Goal: Book appointment/travel/reservation

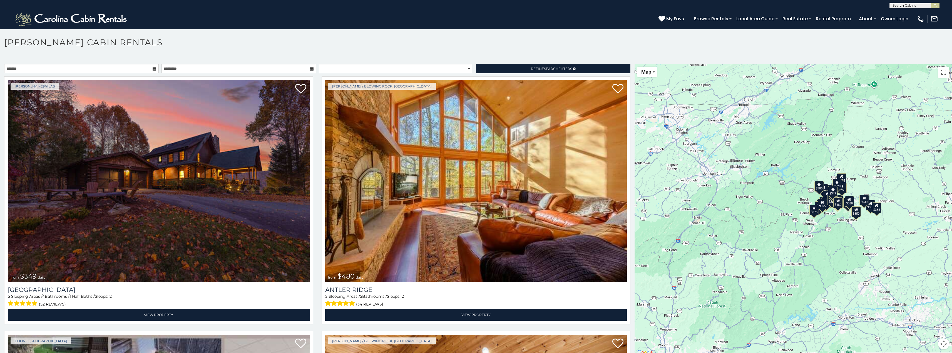
scroll to position [3, 0]
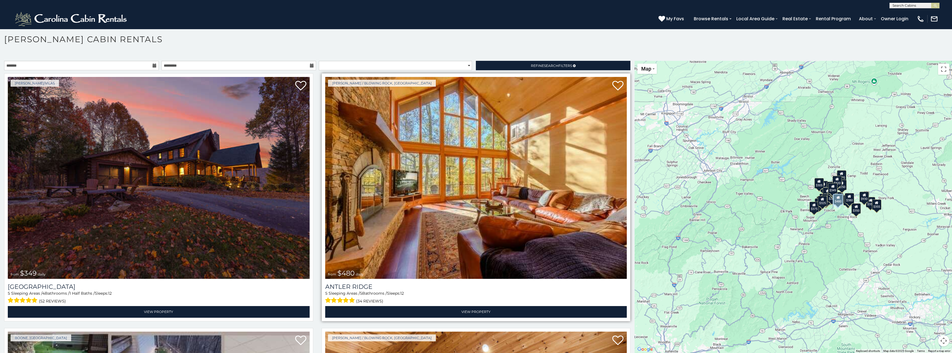
click at [348, 271] on span "$480" at bounding box center [345, 273] width 17 height 8
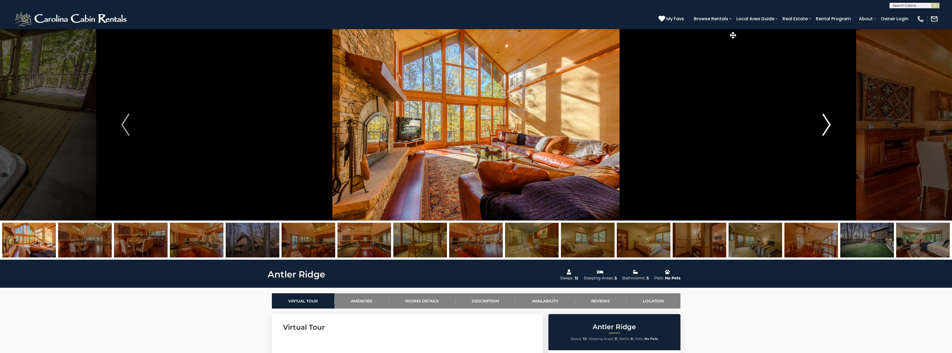
click at [824, 121] on img "Next" at bounding box center [826, 125] width 8 height 22
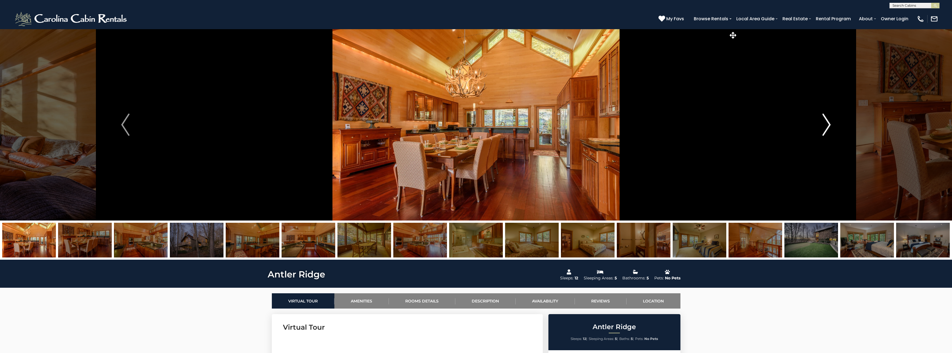
click at [824, 122] on img "Next" at bounding box center [826, 125] width 8 height 22
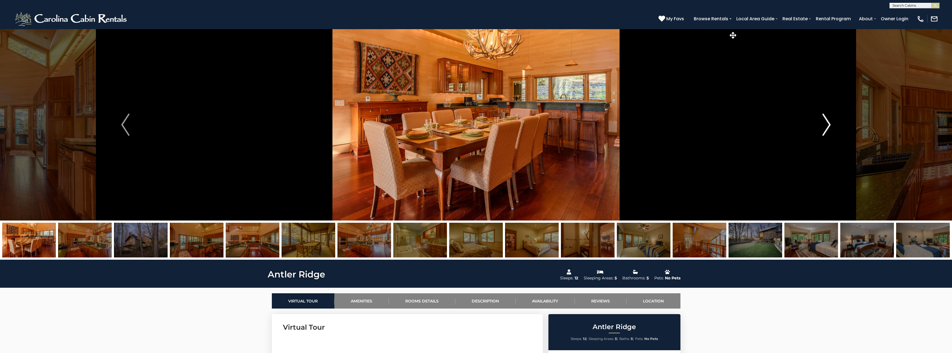
click at [825, 119] on img "Next" at bounding box center [826, 125] width 8 height 22
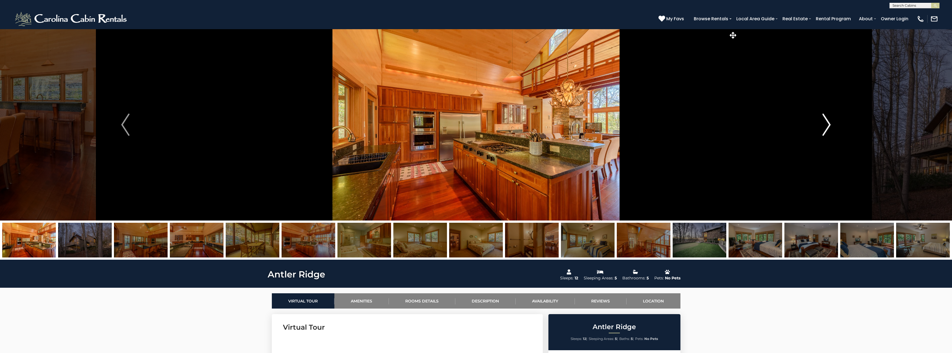
click at [825, 119] on img "Next" at bounding box center [826, 125] width 8 height 22
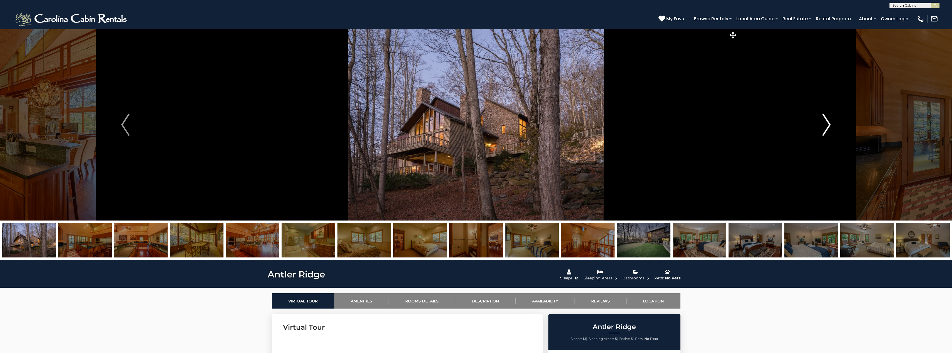
click at [825, 119] on img "Next" at bounding box center [826, 125] width 8 height 22
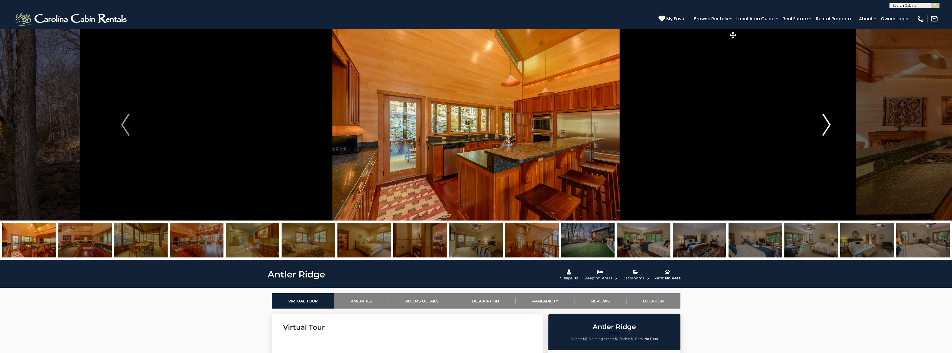
click at [825, 119] on img "Next" at bounding box center [826, 125] width 8 height 22
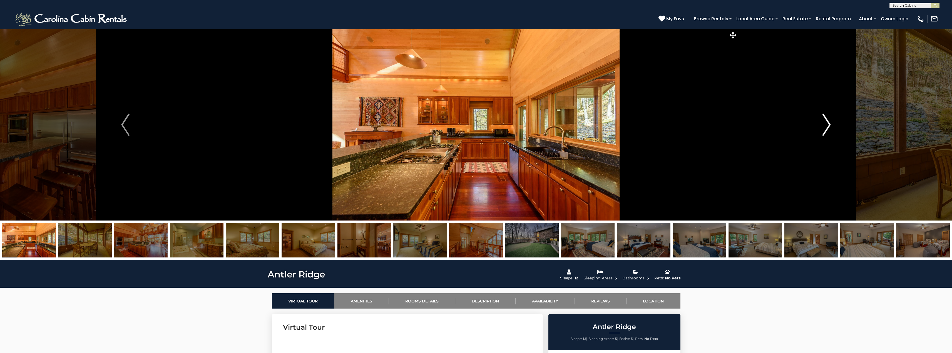
click at [825, 119] on img "Next" at bounding box center [826, 125] width 8 height 22
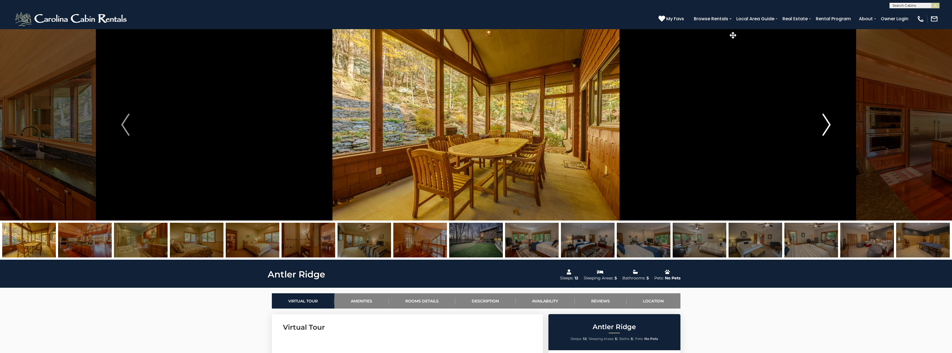
click at [825, 119] on img "Next" at bounding box center [826, 125] width 8 height 22
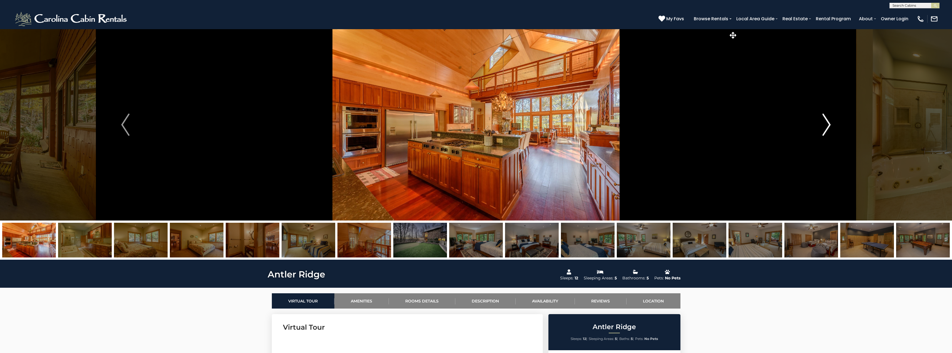
click at [825, 119] on img "Next" at bounding box center [826, 125] width 8 height 22
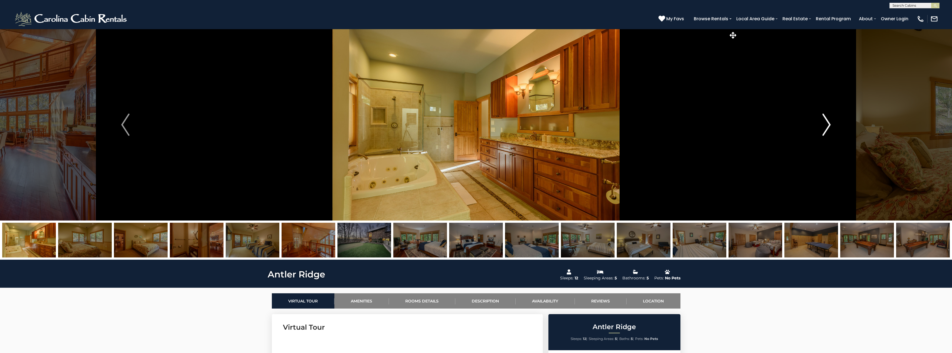
click at [825, 119] on img "Next" at bounding box center [826, 125] width 8 height 22
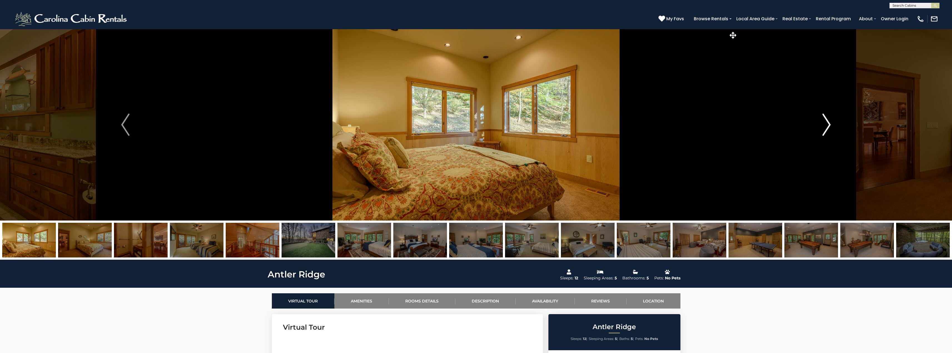
click at [825, 119] on img "Next" at bounding box center [826, 125] width 8 height 22
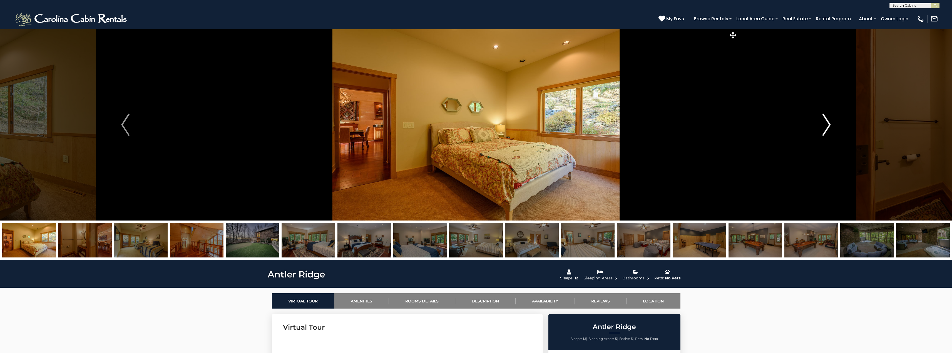
click at [825, 119] on img "Next" at bounding box center [826, 125] width 8 height 22
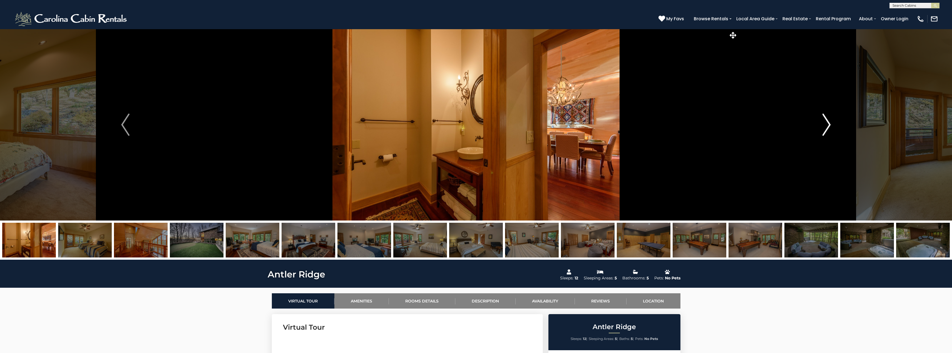
click at [825, 119] on img "Next" at bounding box center [826, 125] width 8 height 22
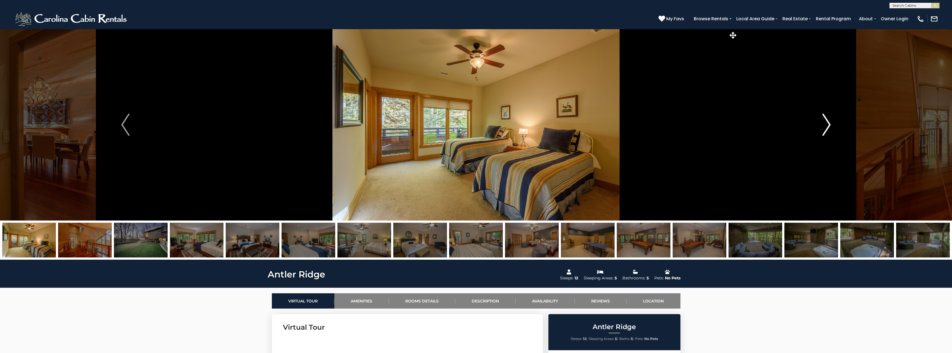
click at [825, 119] on img "Next" at bounding box center [826, 125] width 8 height 22
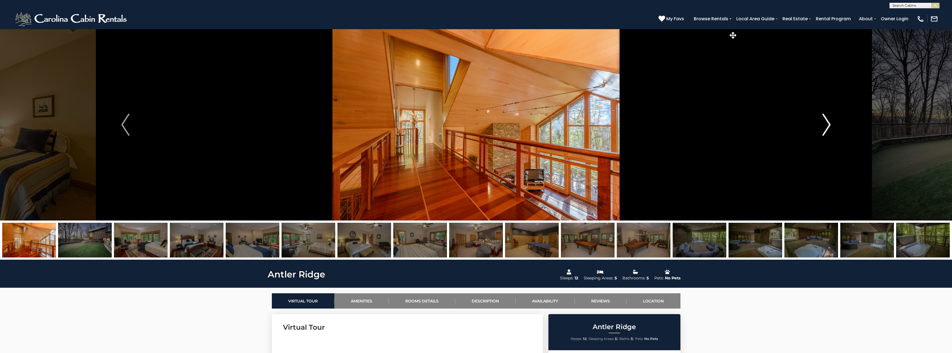
click at [825, 119] on img "Next" at bounding box center [826, 125] width 8 height 22
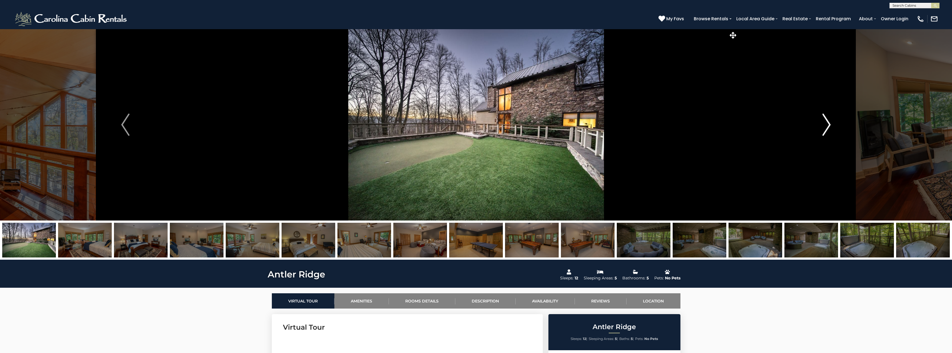
click at [825, 119] on img "Next" at bounding box center [826, 125] width 8 height 22
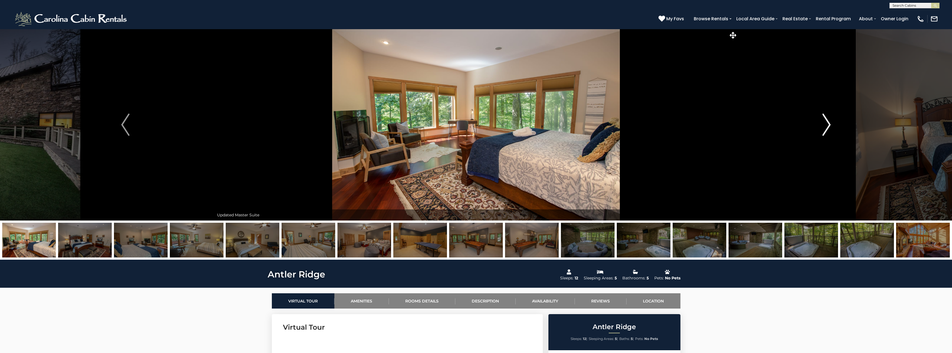
click at [825, 119] on img "Next" at bounding box center [826, 125] width 8 height 22
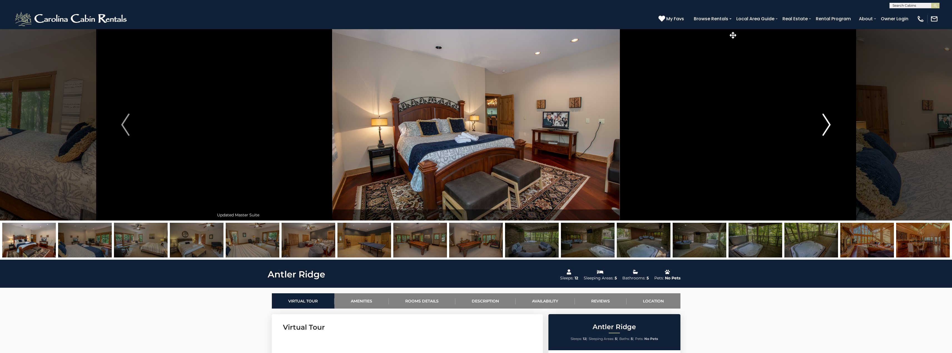
click at [825, 119] on img "Next" at bounding box center [826, 125] width 8 height 22
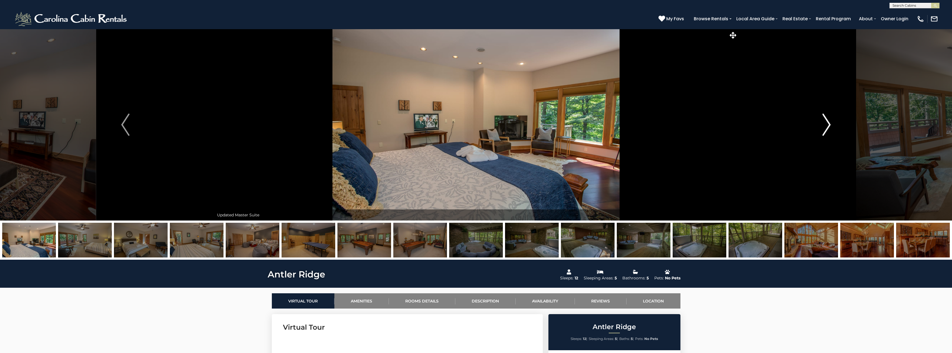
click at [825, 119] on img "Next" at bounding box center [826, 125] width 8 height 22
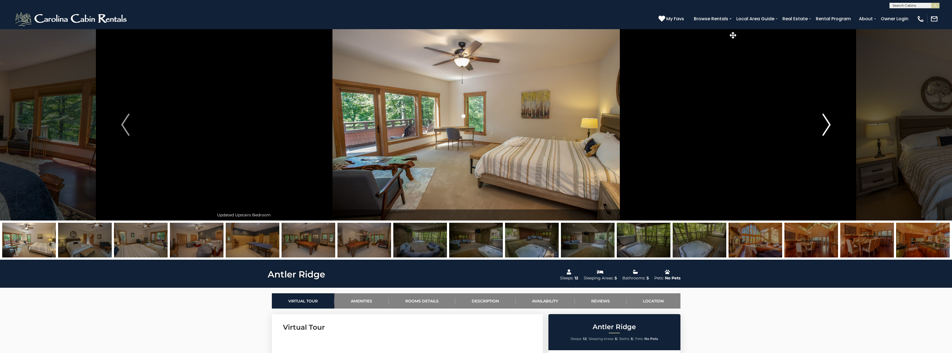
click at [825, 120] on img "Next" at bounding box center [826, 125] width 8 height 22
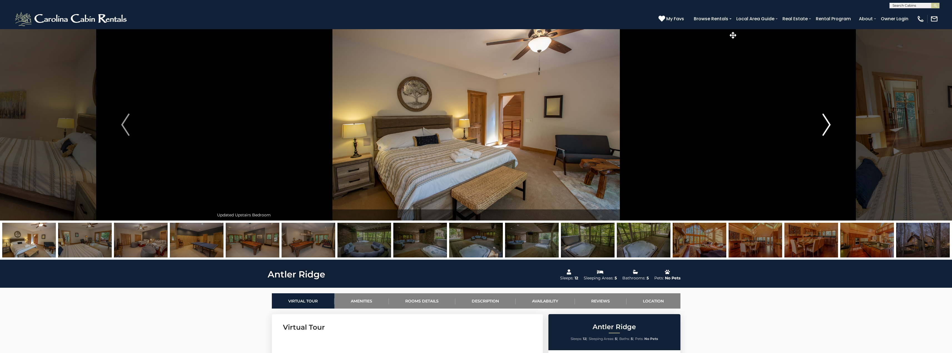
click at [825, 120] on img "Next" at bounding box center [826, 125] width 8 height 22
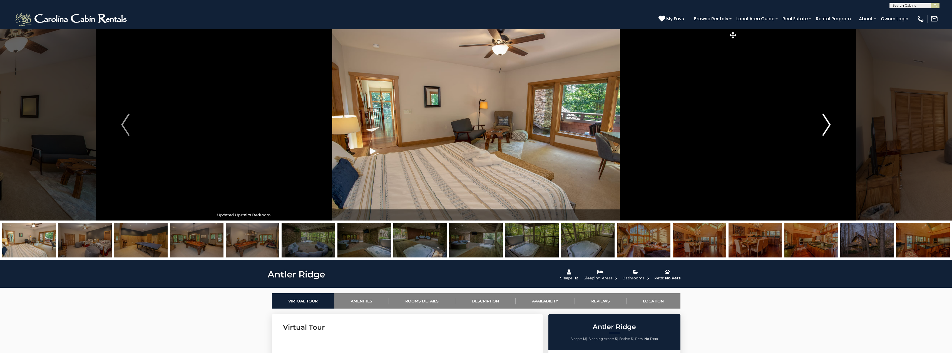
click at [825, 120] on img "Next" at bounding box center [826, 125] width 8 height 22
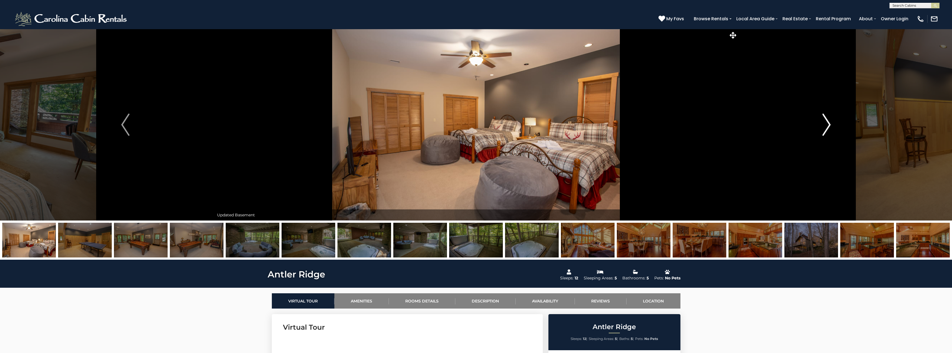
click at [825, 120] on img "Next" at bounding box center [826, 125] width 8 height 22
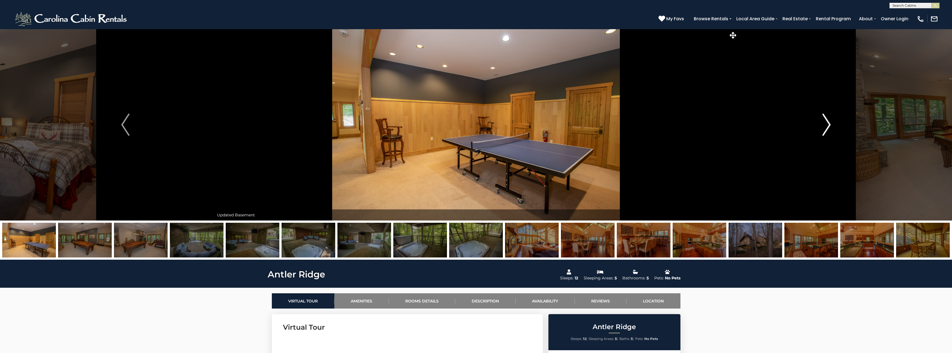
click at [825, 120] on img "Next" at bounding box center [826, 125] width 8 height 22
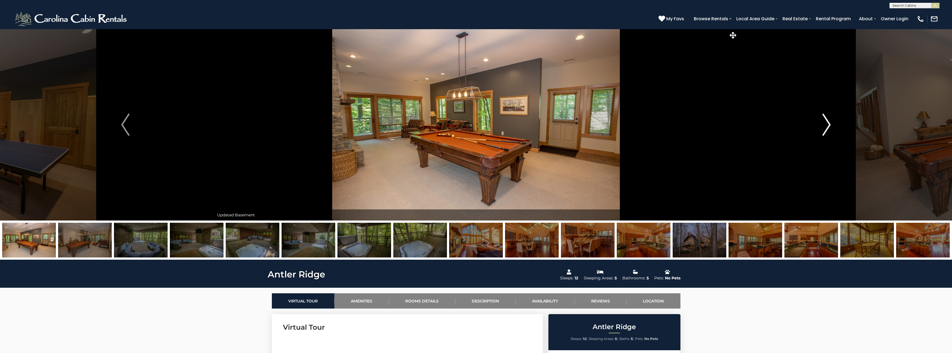
click at [825, 120] on img "Next" at bounding box center [826, 125] width 8 height 22
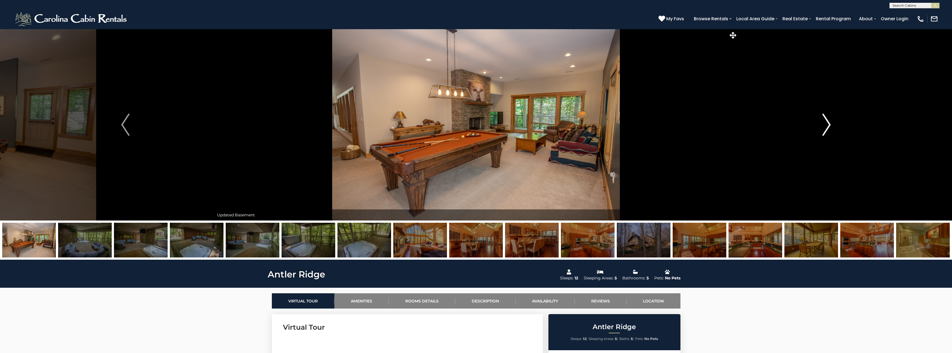
click at [825, 120] on img "Next" at bounding box center [826, 125] width 8 height 22
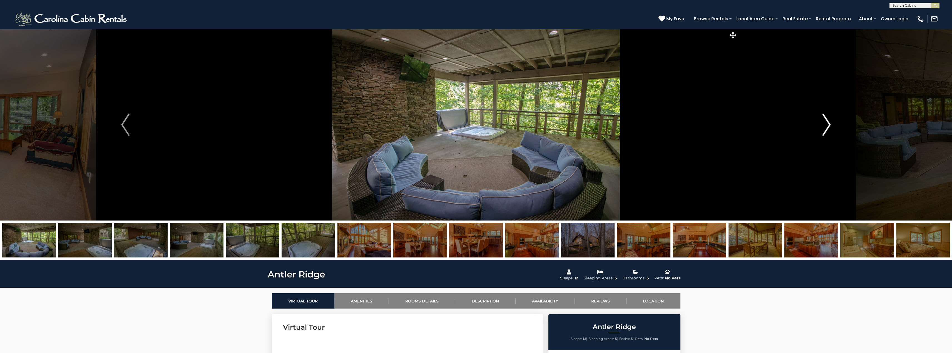
click at [825, 120] on img "Next" at bounding box center [826, 125] width 8 height 22
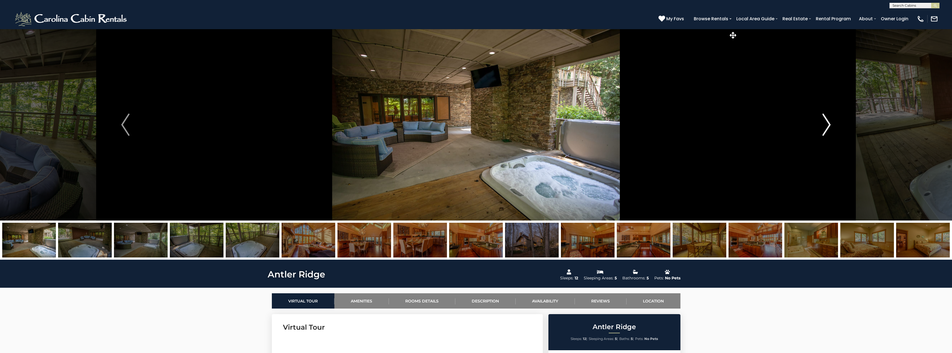
click at [825, 120] on img "Next" at bounding box center [826, 125] width 8 height 22
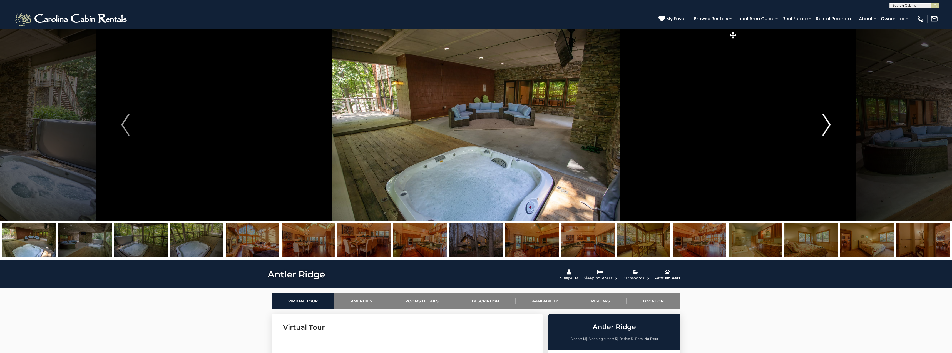
click at [825, 120] on img "Next" at bounding box center [826, 125] width 8 height 22
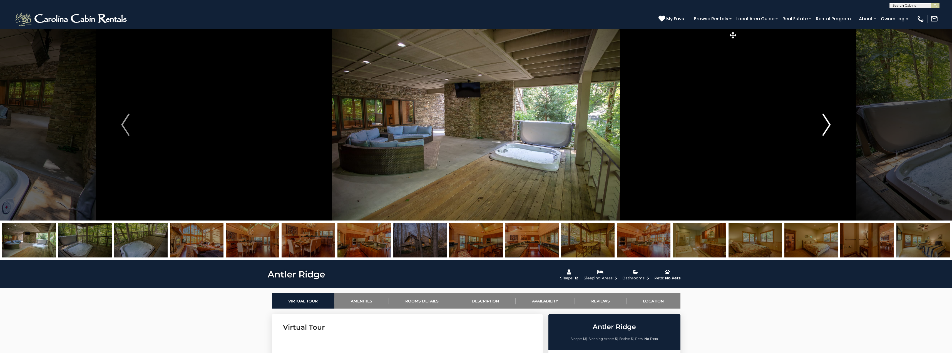
click at [825, 120] on img "Next" at bounding box center [826, 125] width 8 height 22
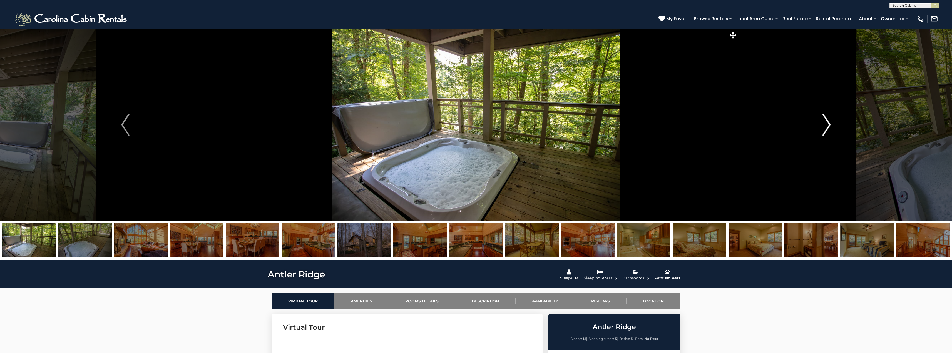
click at [825, 120] on img "Next" at bounding box center [826, 125] width 8 height 22
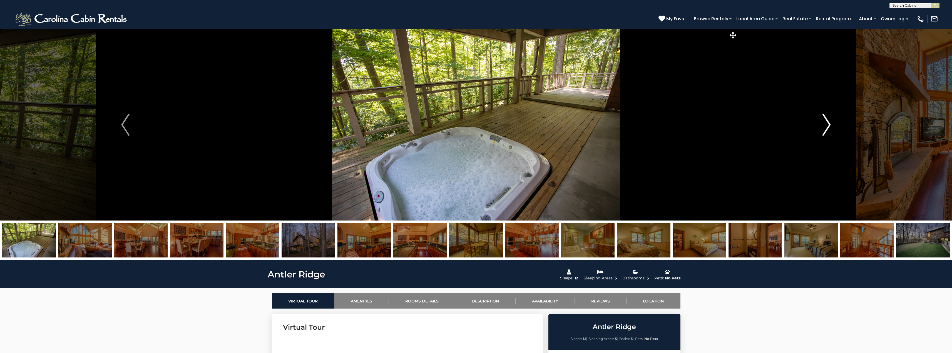
click at [825, 120] on img "Next" at bounding box center [826, 125] width 8 height 22
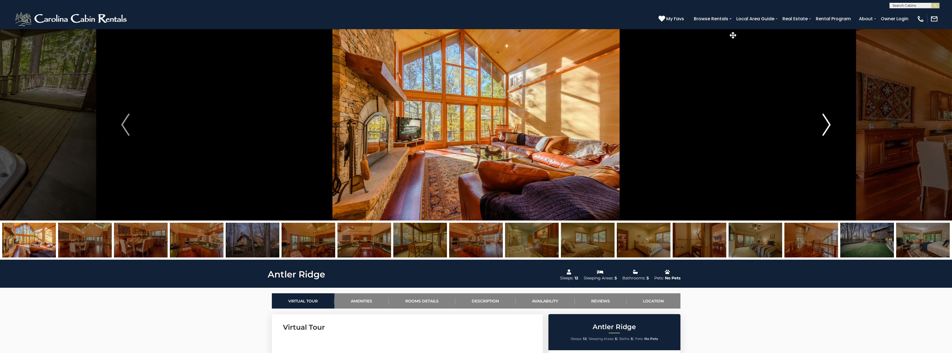
click at [825, 120] on img "Next" at bounding box center [826, 125] width 8 height 22
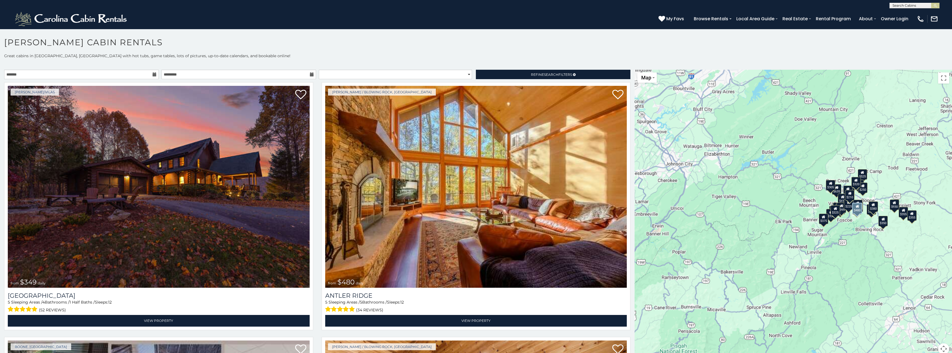
scroll to position [3, 0]
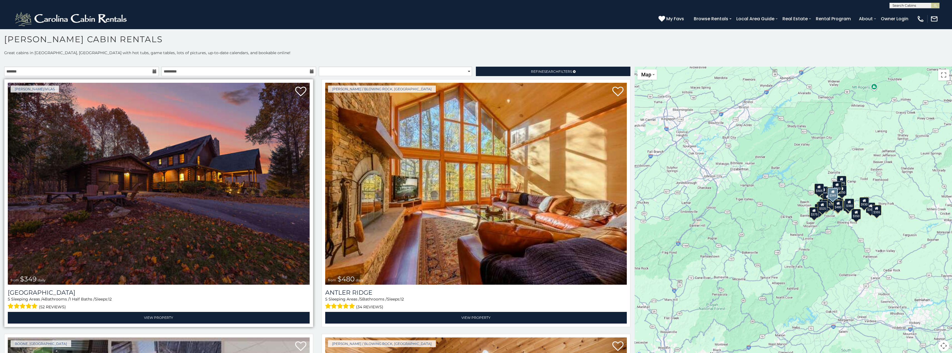
click at [192, 199] on img at bounding box center [159, 184] width 302 height 202
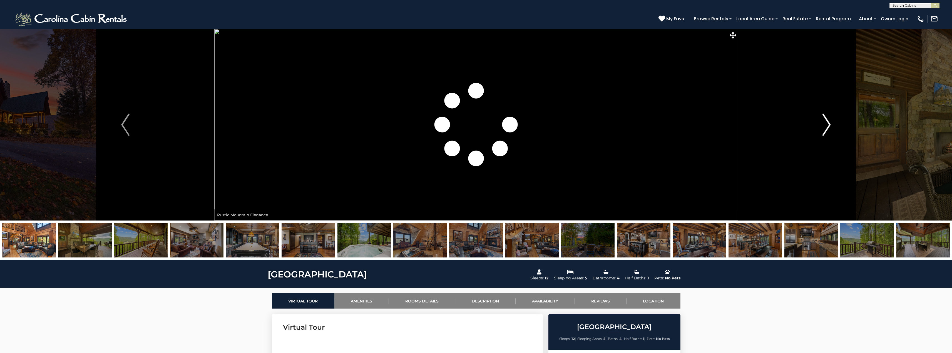
click at [824, 123] on img "Next" at bounding box center [826, 125] width 8 height 22
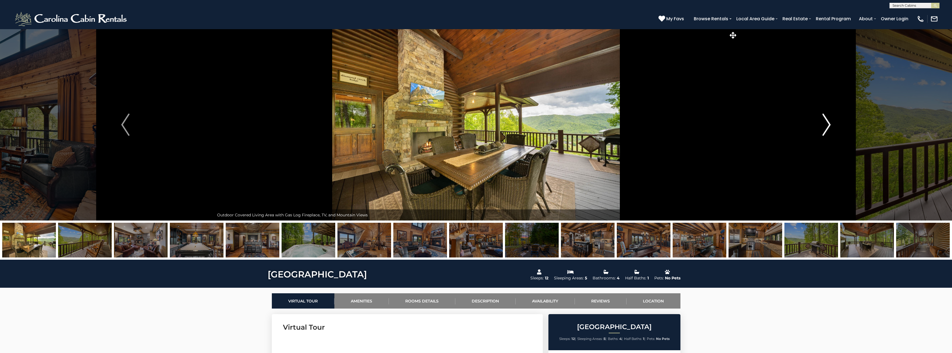
click at [824, 123] on img "Next" at bounding box center [826, 125] width 8 height 22
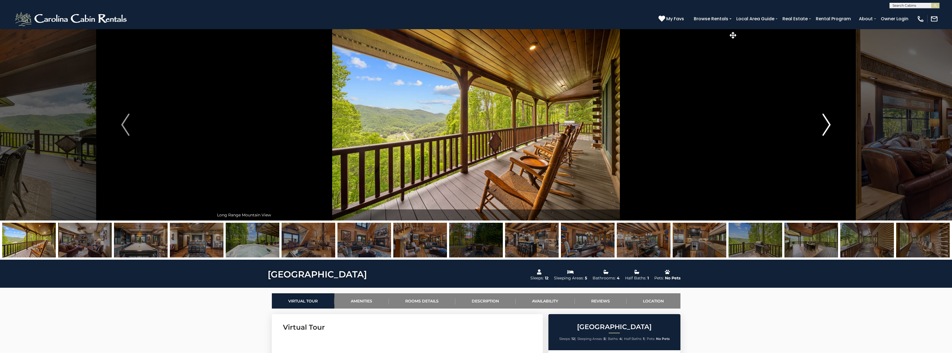
click at [824, 123] on img "Next" at bounding box center [826, 125] width 8 height 22
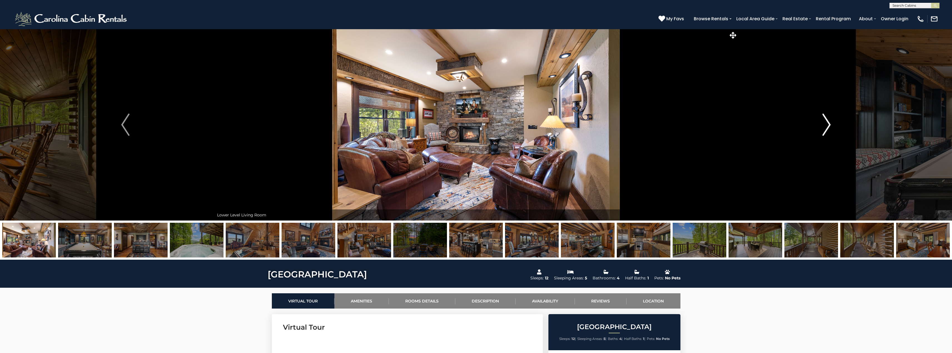
click at [824, 122] on img "Next" at bounding box center [826, 125] width 8 height 22
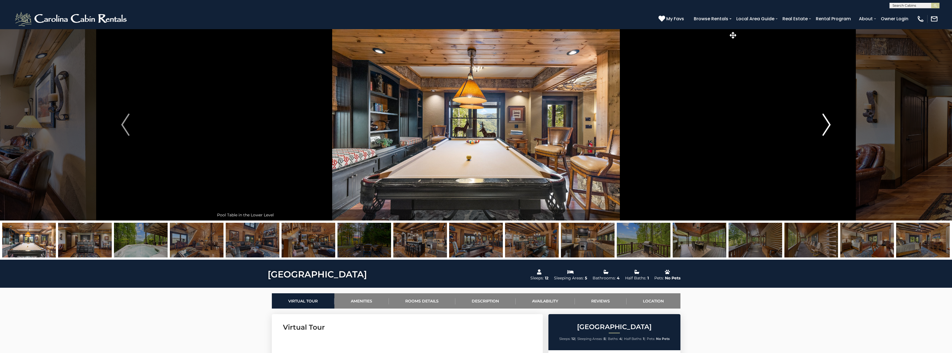
click at [824, 122] on img "Next" at bounding box center [826, 125] width 8 height 22
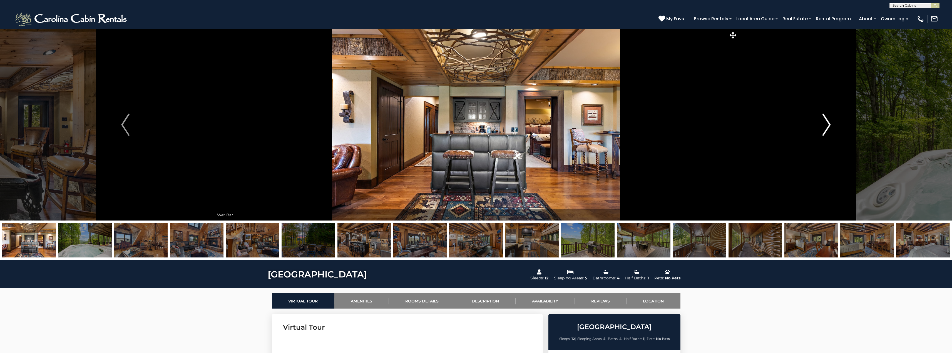
click at [824, 122] on img "Next" at bounding box center [826, 125] width 8 height 22
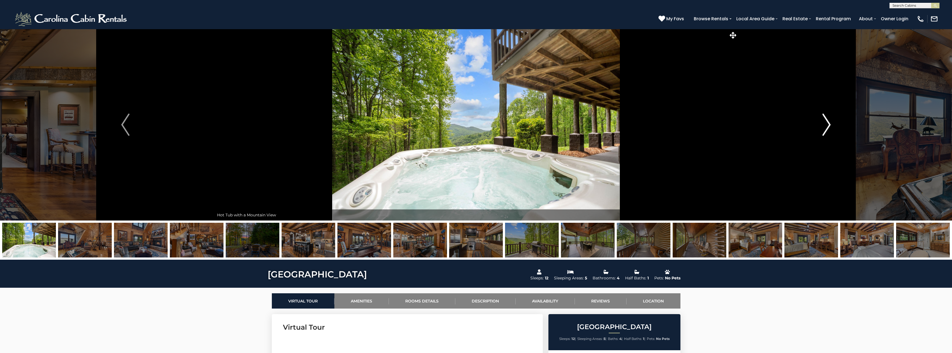
click at [824, 122] on img "Next" at bounding box center [826, 125] width 8 height 22
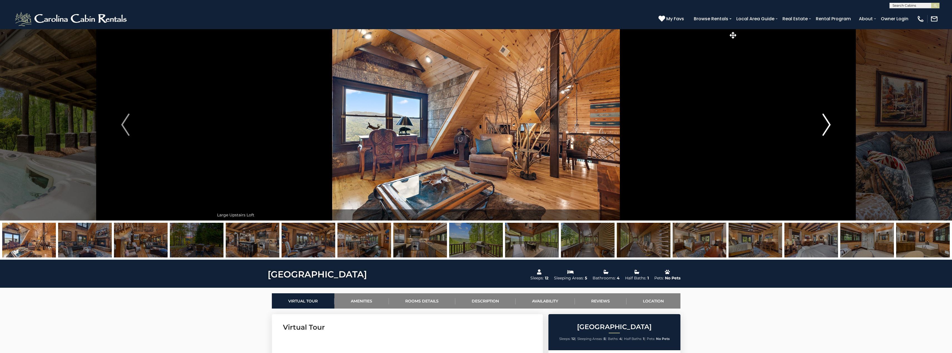
click at [824, 122] on img "Next" at bounding box center [826, 125] width 8 height 22
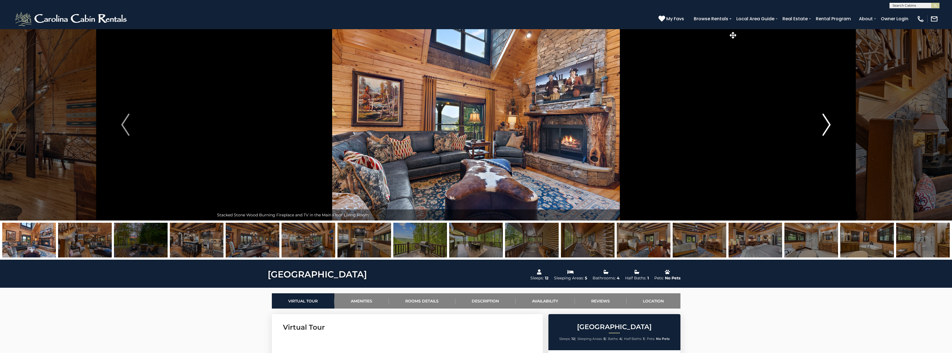
click at [824, 122] on img "Next" at bounding box center [826, 125] width 8 height 22
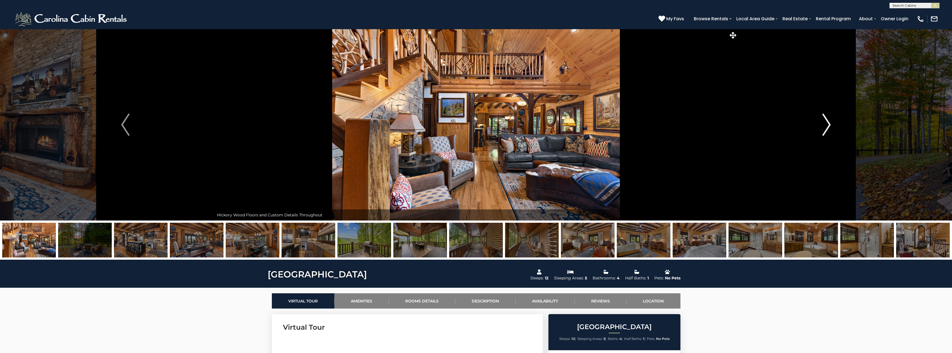
click at [824, 122] on img "Next" at bounding box center [826, 125] width 8 height 22
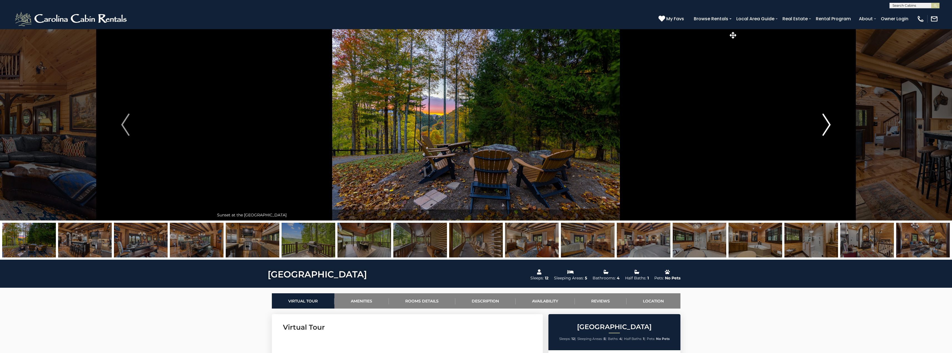
click at [824, 122] on img "Next" at bounding box center [826, 125] width 8 height 22
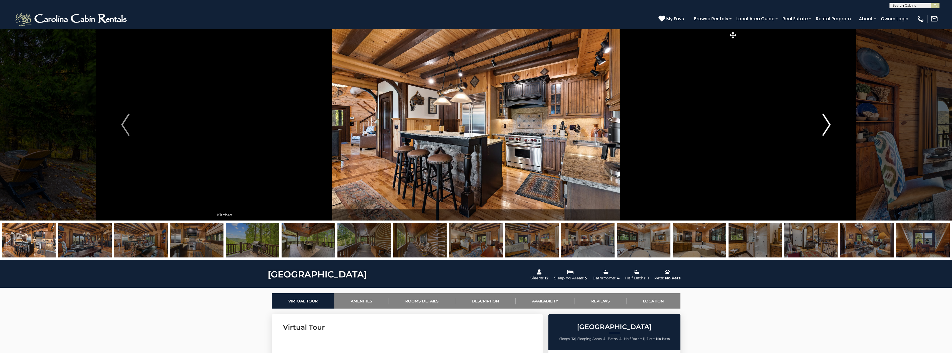
click at [830, 126] on img "Next" at bounding box center [826, 125] width 8 height 22
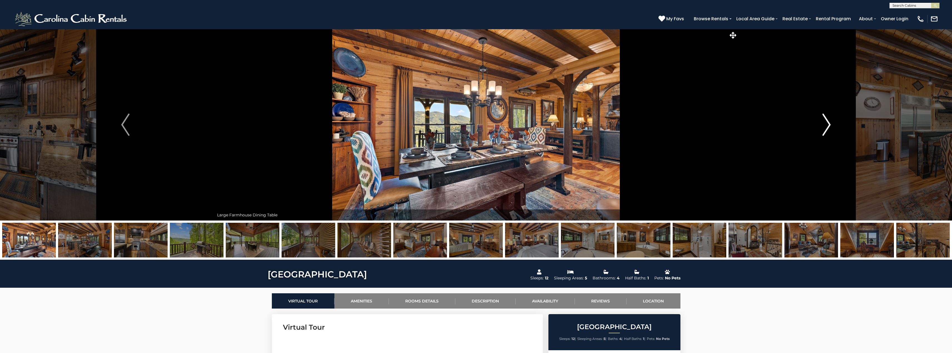
click at [830, 126] on img "Next" at bounding box center [826, 125] width 8 height 22
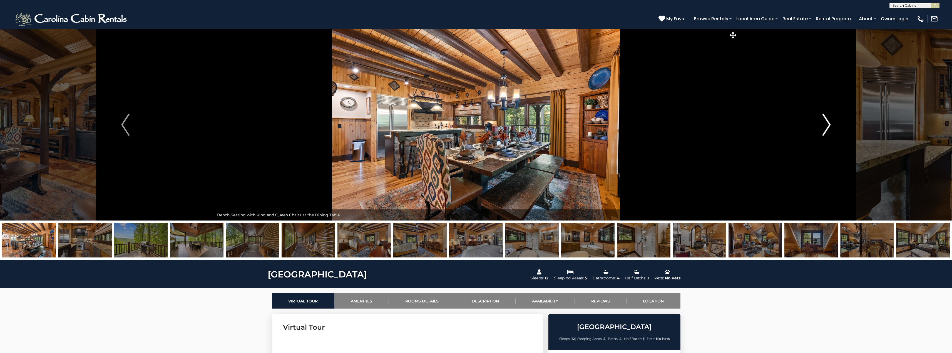
click at [830, 126] on img "Next" at bounding box center [826, 125] width 8 height 22
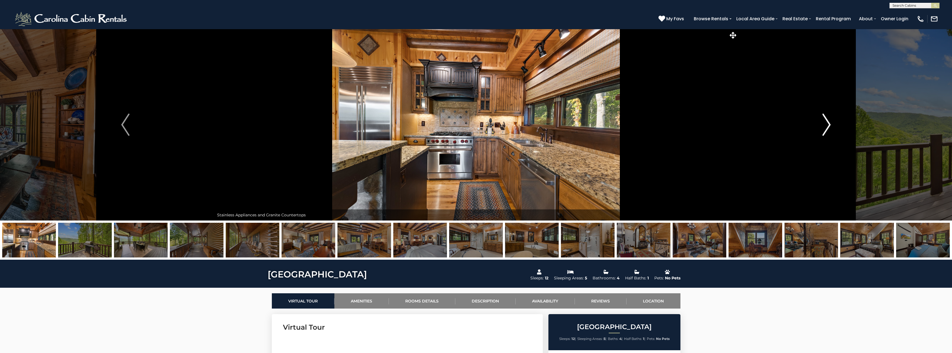
click at [830, 126] on img "Next" at bounding box center [826, 125] width 8 height 22
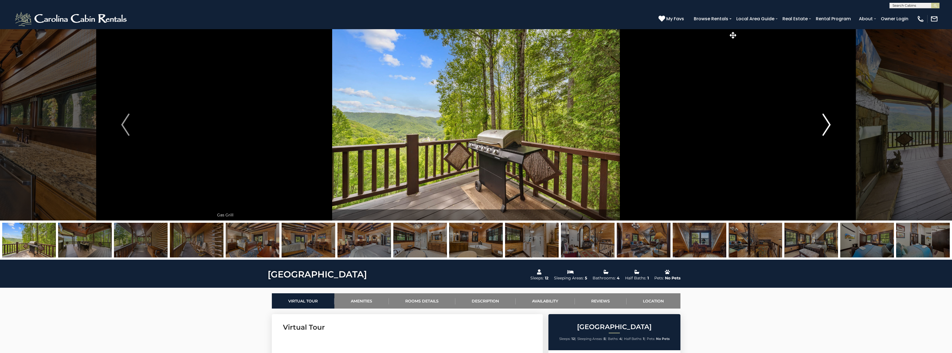
click at [829, 126] on img "Next" at bounding box center [826, 125] width 8 height 22
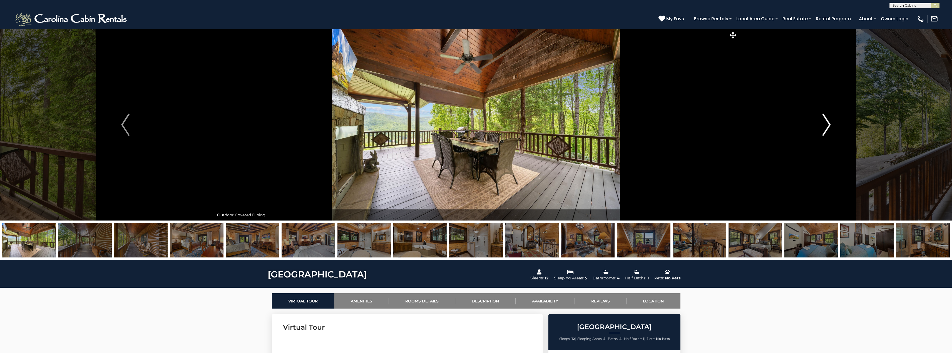
click at [830, 124] on img "Next" at bounding box center [826, 125] width 8 height 22
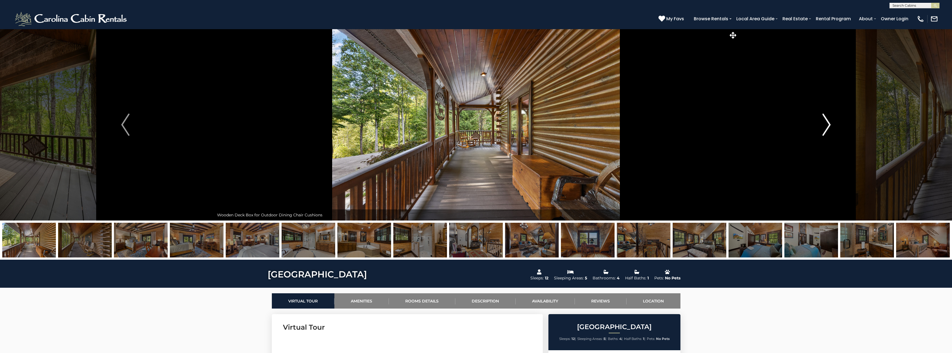
click at [830, 124] on img "Next" at bounding box center [826, 125] width 8 height 22
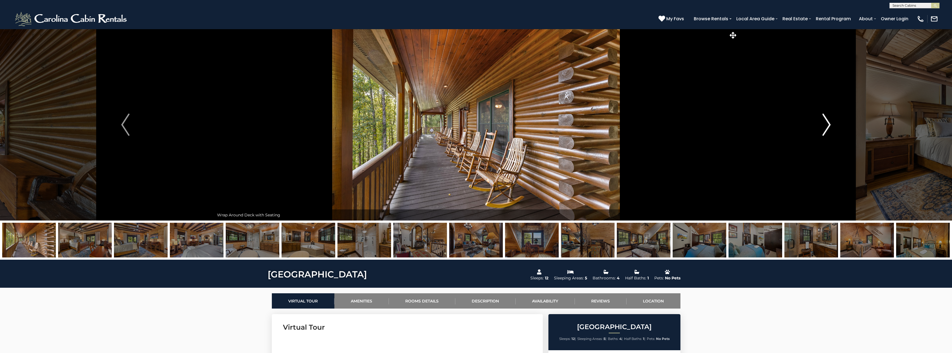
click at [830, 124] on img "Next" at bounding box center [826, 125] width 8 height 22
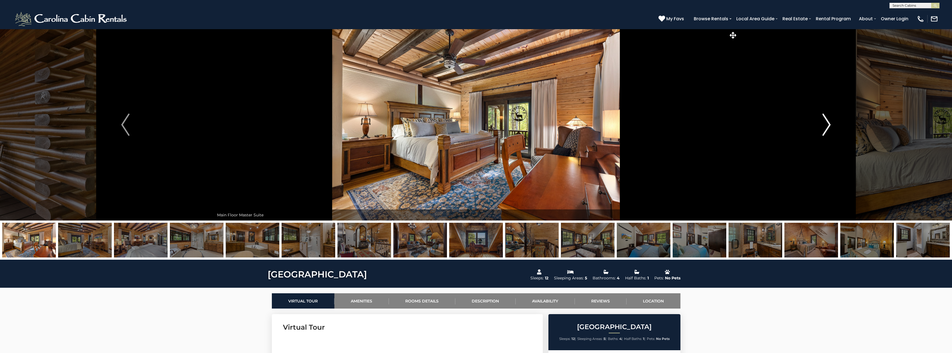
click at [830, 124] on img "Next" at bounding box center [826, 125] width 8 height 22
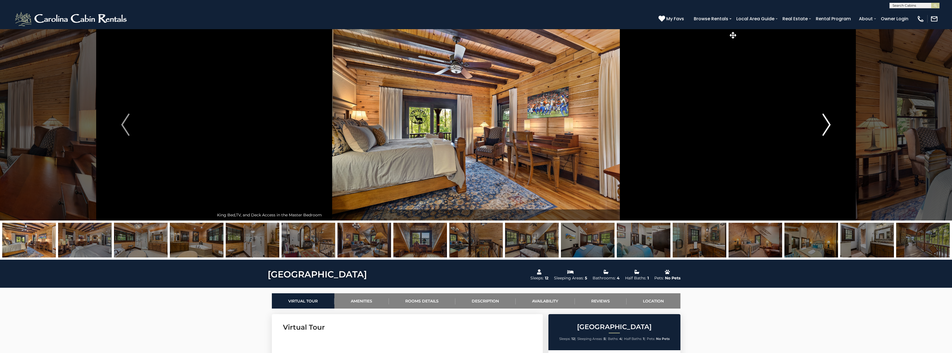
click at [830, 124] on img "Next" at bounding box center [826, 125] width 8 height 22
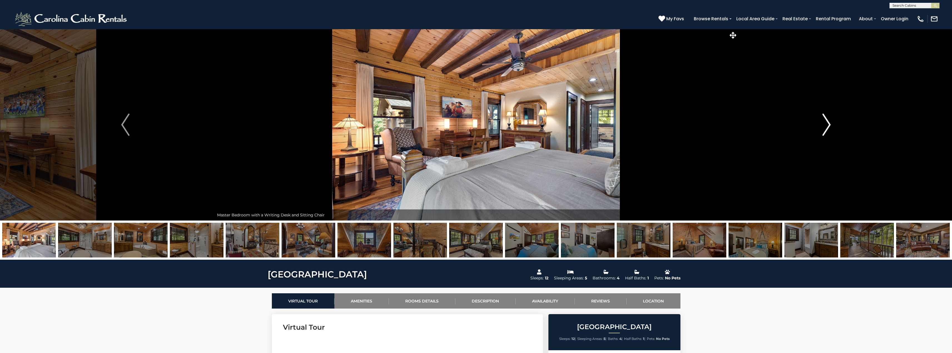
click at [830, 124] on img "Next" at bounding box center [826, 125] width 8 height 22
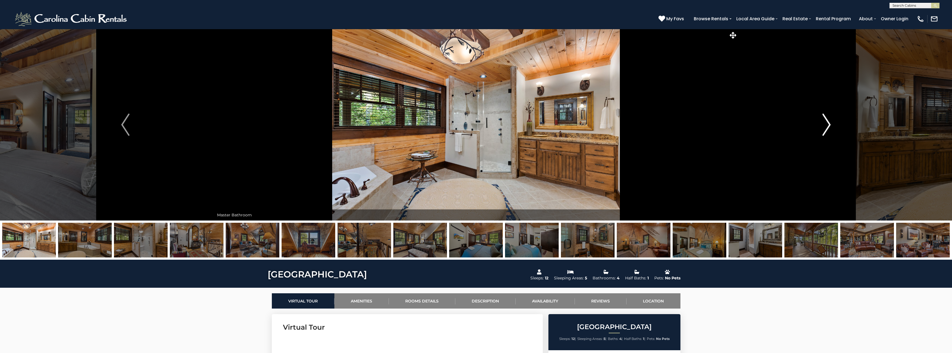
click at [830, 124] on img "Next" at bounding box center [826, 125] width 8 height 22
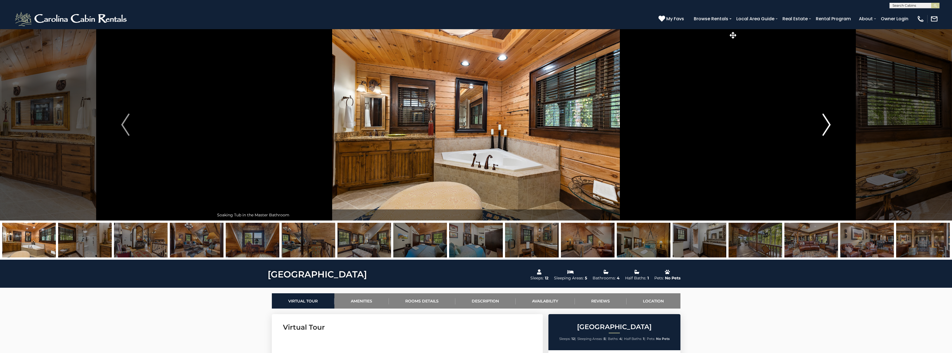
click at [830, 124] on img "Next" at bounding box center [826, 125] width 8 height 22
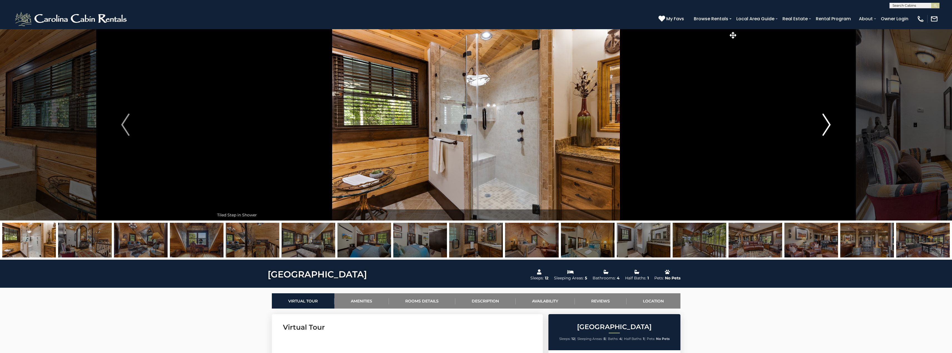
click at [830, 124] on img "Next" at bounding box center [826, 125] width 8 height 22
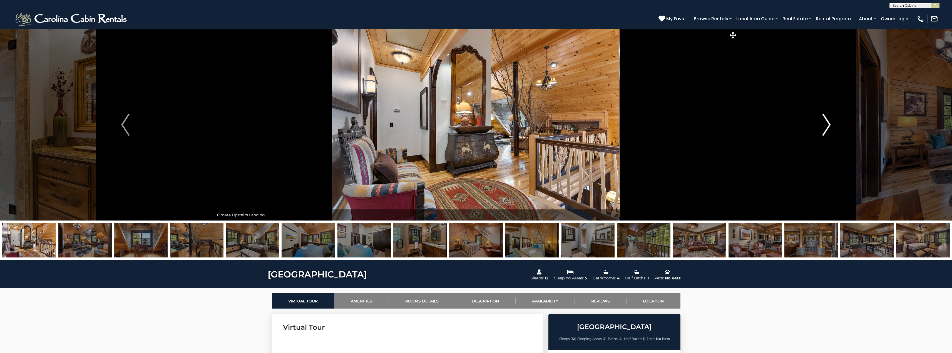
click at [830, 124] on img "Next" at bounding box center [826, 125] width 8 height 22
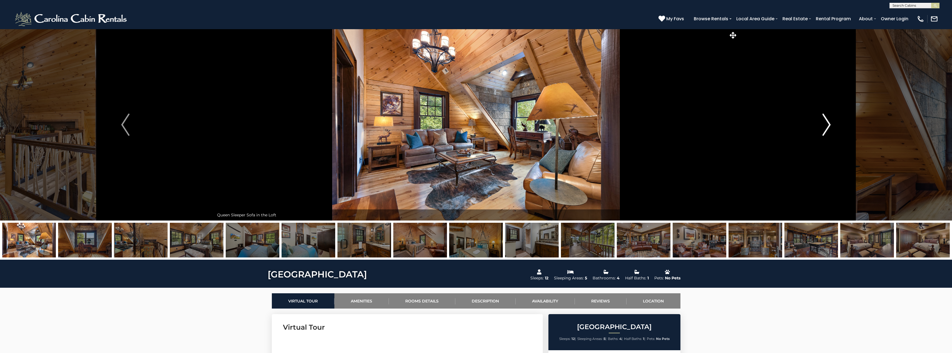
click at [830, 124] on img "Next" at bounding box center [826, 125] width 8 height 22
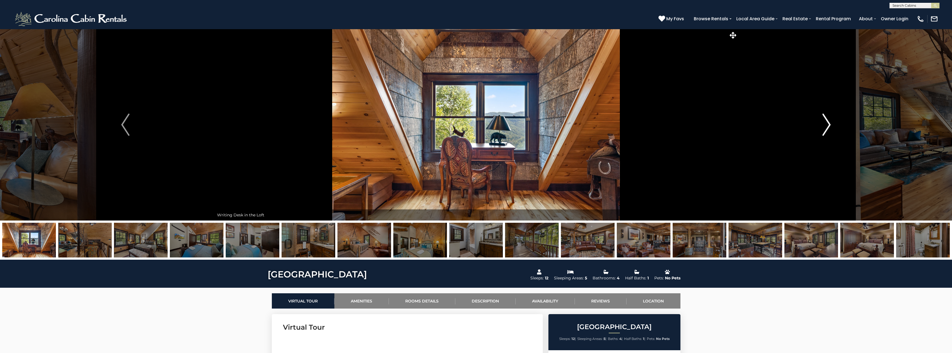
click at [830, 124] on img "Next" at bounding box center [826, 125] width 8 height 22
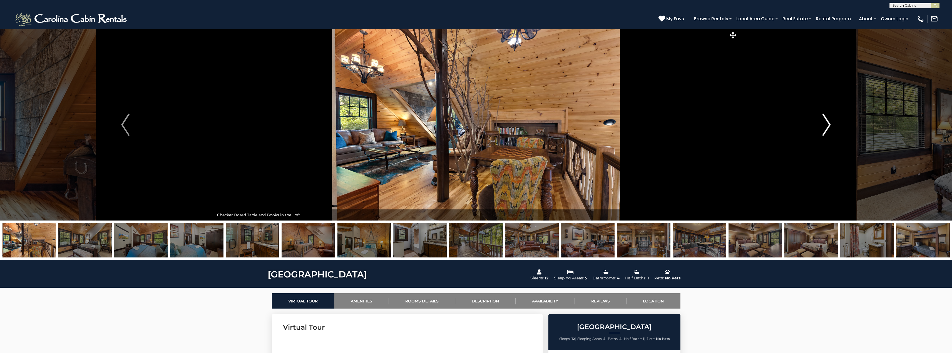
click at [830, 124] on img "Next" at bounding box center [826, 125] width 8 height 22
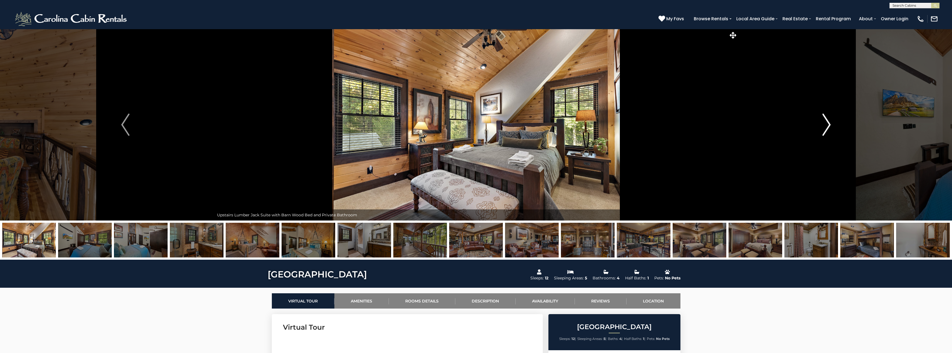
click at [831, 122] on button "Next" at bounding box center [827, 125] width 178 height 192
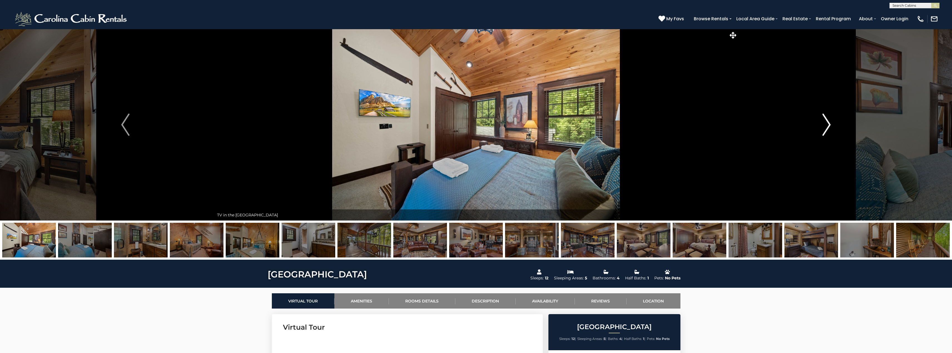
drag, startPoint x: 830, startPoint y: 123, endPoint x: 827, endPoint y: 126, distance: 4.5
click at [828, 126] on button "Next" at bounding box center [827, 125] width 178 height 192
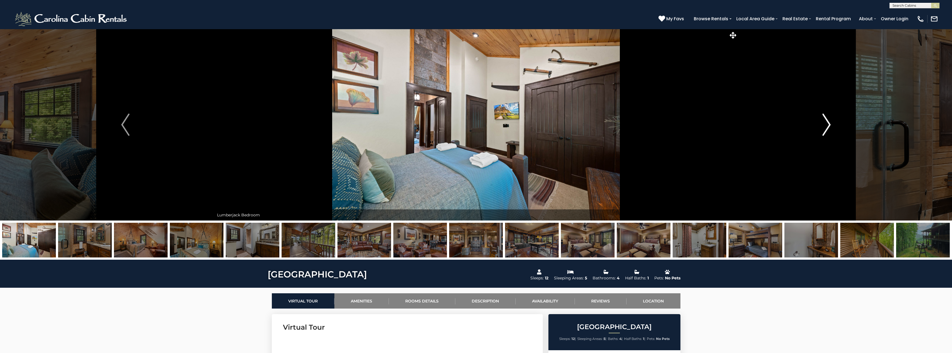
click at [828, 125] on img "Next" at bounding box center [826, 125] width 8 height 22
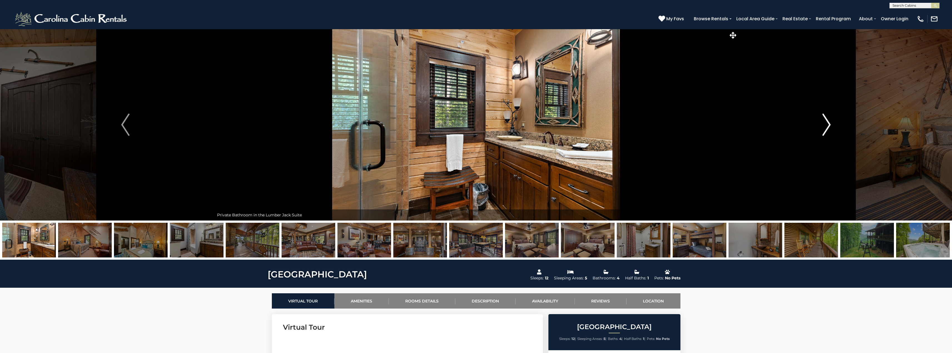
click at [827, 125] on img "Next" at bounding box center [826, 125] width 8 height 22
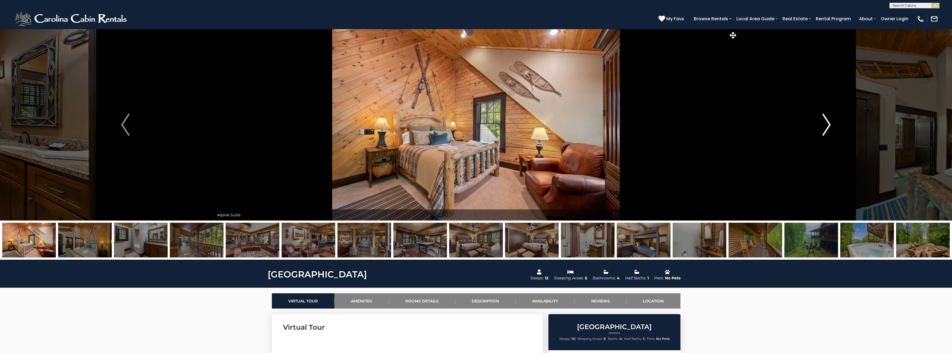
click at [827, 125] on img "Next" at bounding box center [826, 125] width 8 height 22
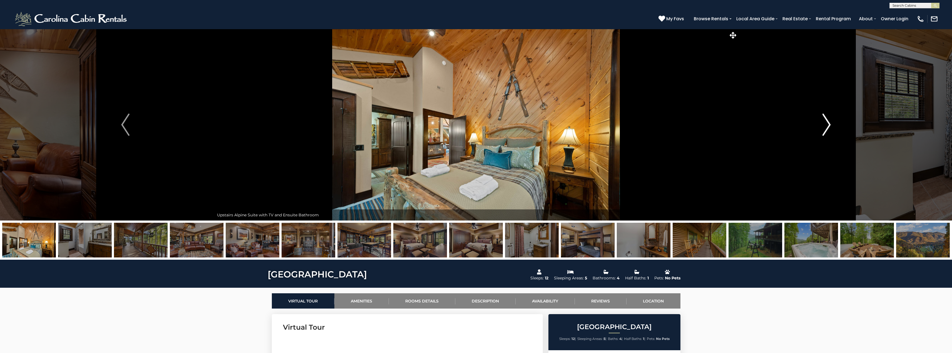
click at [827, 123] on img "Next" at bounding box center [826, 125] width 8 height 22
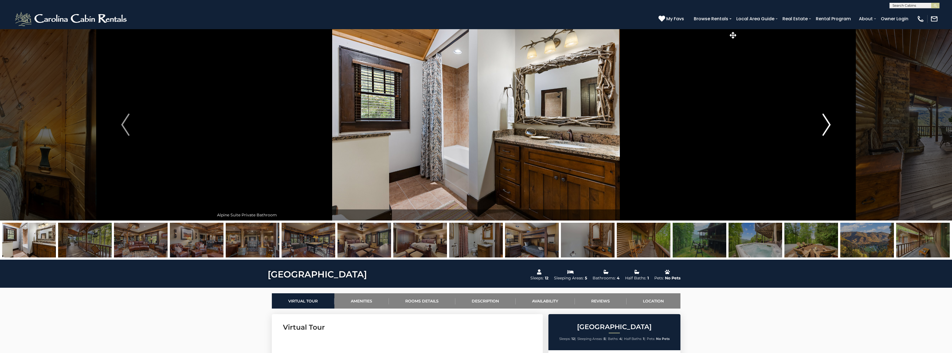
click at [830, 121] on img "Next" at bounding box center [826, 125] width 8 height 22
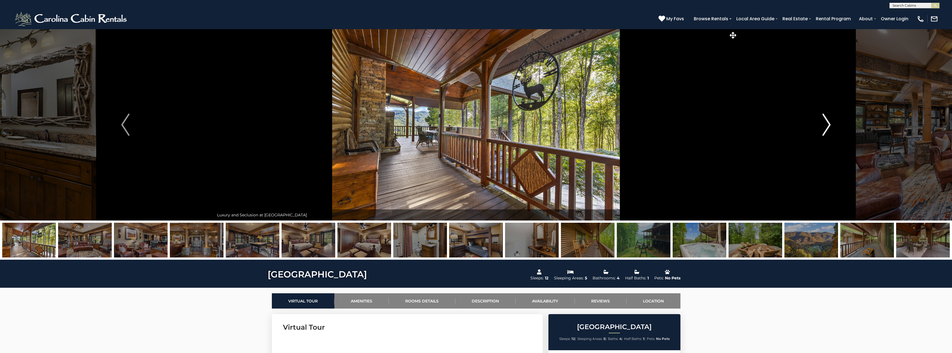
click at [830, 121] on img "Next" at bounding box center [826, 125] width 8 height 22
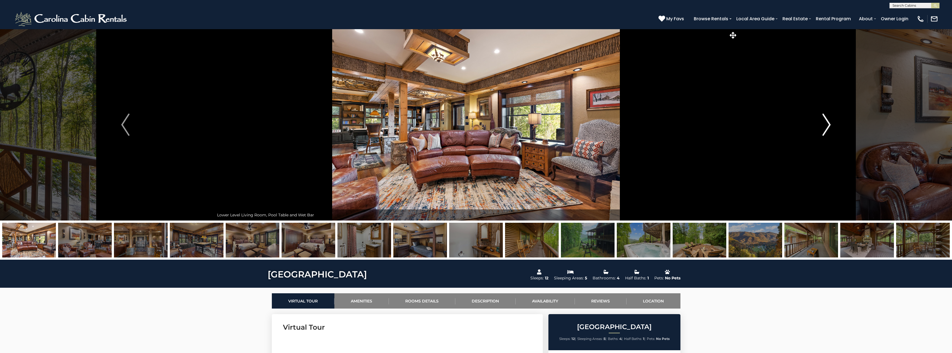
click at [830, 121] on img "Next" at bounding box center [826, 125] width 8 height 22
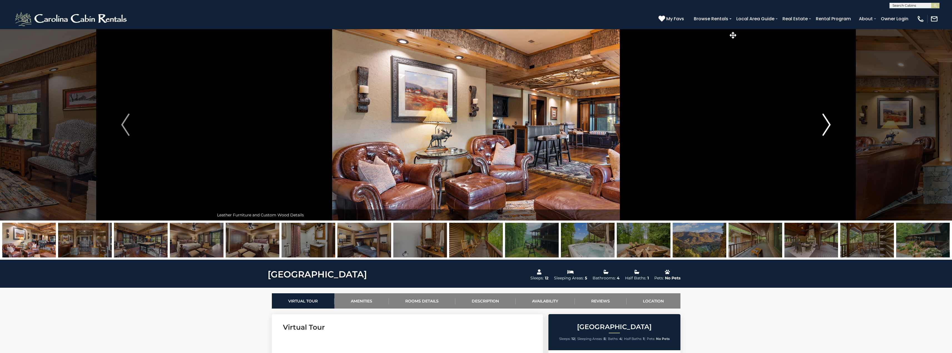
click at [830, 122] on img "Next" at bounding box center [826, 125] width 8 height 22
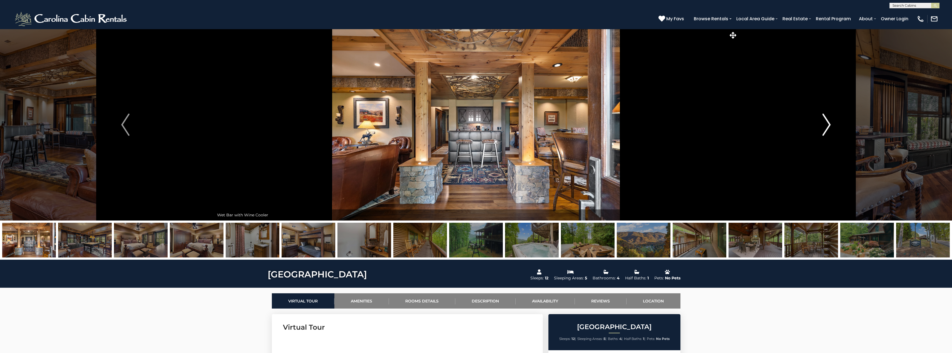
click at [830, 122] on img "Next" at bounding box center [826, 125] width 8 height 22
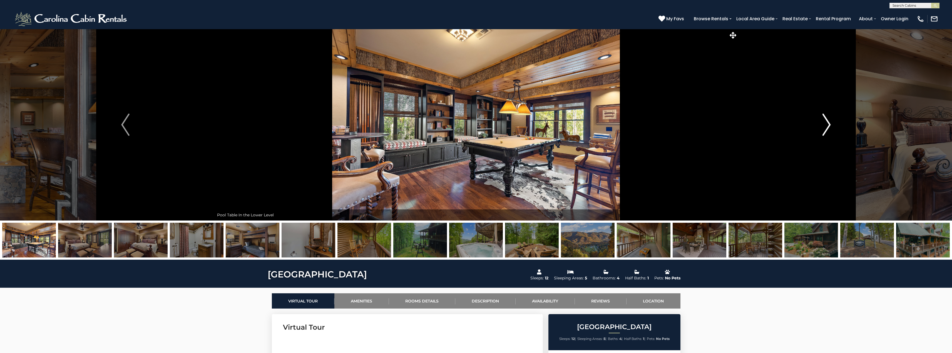
click at [830, 122] on img "Next" at bounding box center [826, 125] width 8 height 22
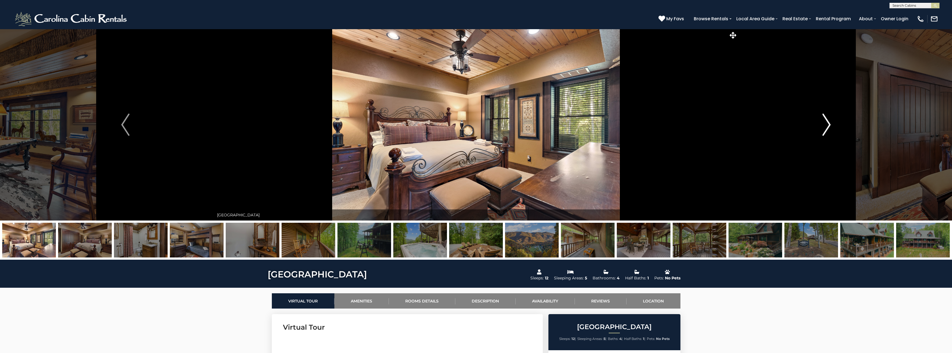
click at [830, 122] on img "Next" at bounding box center [826, 125] width 8 height 22
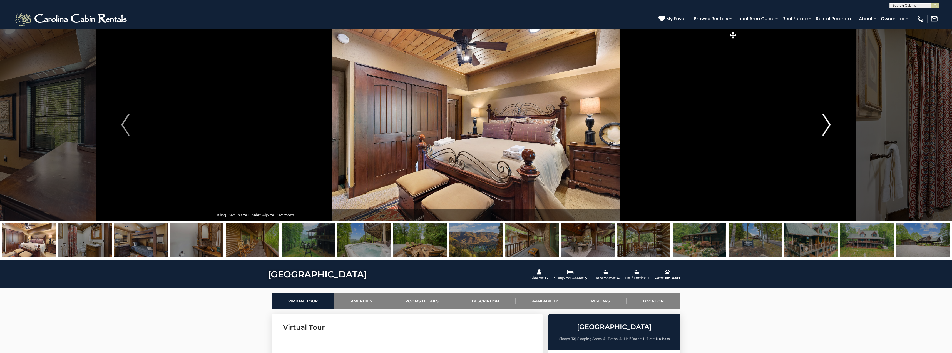
click at [830, 122] on img "Next" at bounding box center [826, 125] width 8 height 22
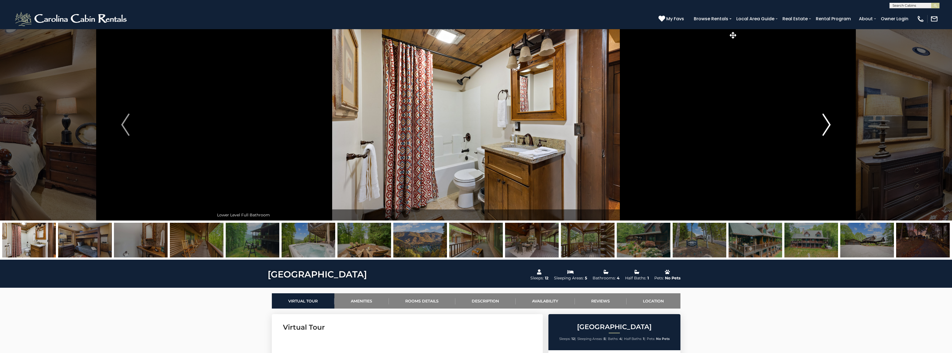
click at [830, 122] on img "Next" at bounding box center [826, 125] width 8 height 22
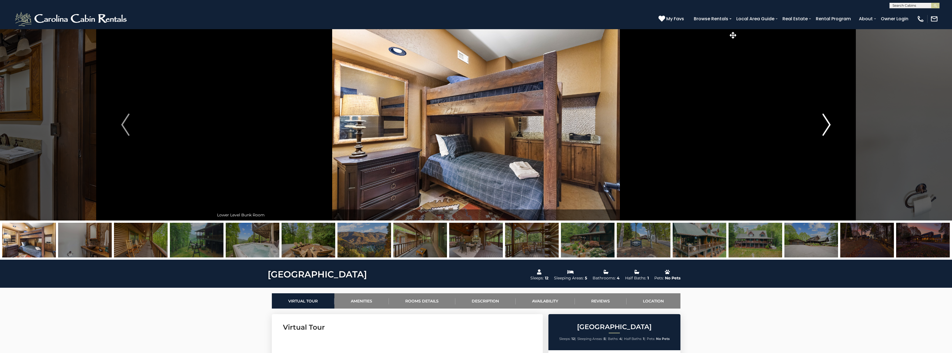
click at [830, 122] on img "Next" at bounding box center [826, 125] width 8 height 22
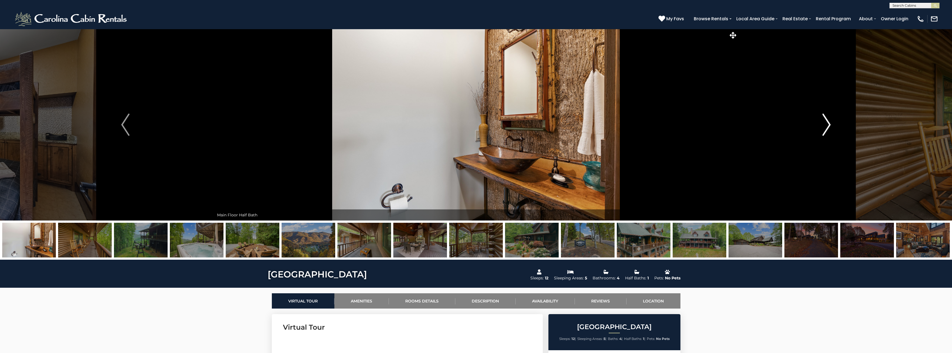
click at [830, 122] on img "Next" at bounding box center [826, 125] width 8 height 22
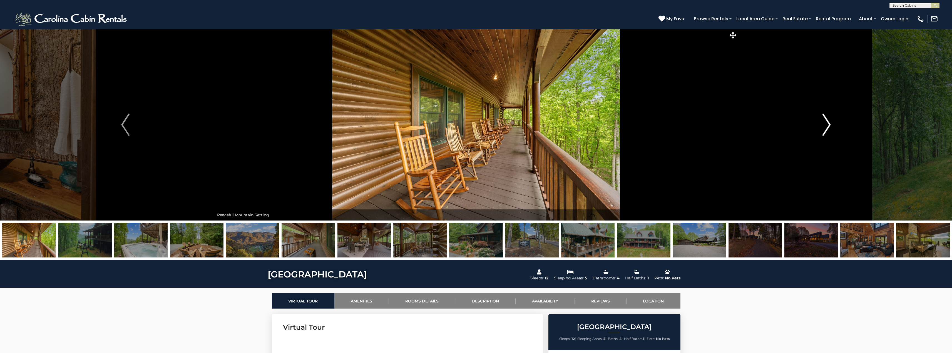
click at [830, 122] on img "Next" at bounding box center [826, 125] width 8 height 22
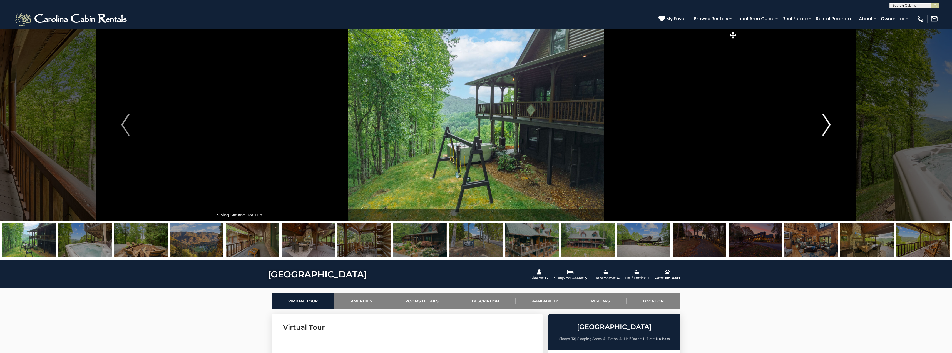
click at [830, 122] on img "Next" at bounding box center [826, 125] width 8 height 22
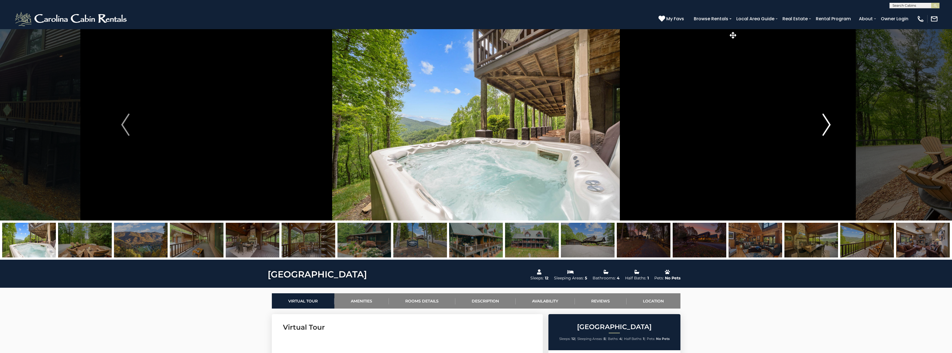
click at [830, 122] on img "Next" at bounding box center [826, 125] width 8 height 22
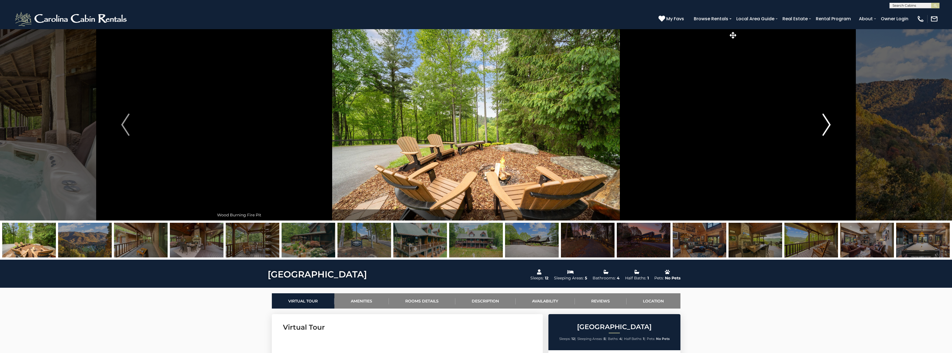
click at [830, 122] on img "Next" at bounding box center [826, 125] width 8 height 22
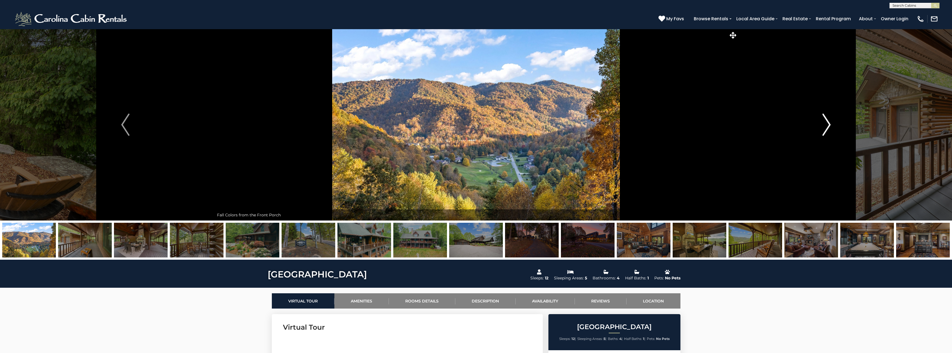
click at [830, 122] on img "Next" at bounding box center [826, 125] width 8 height 22
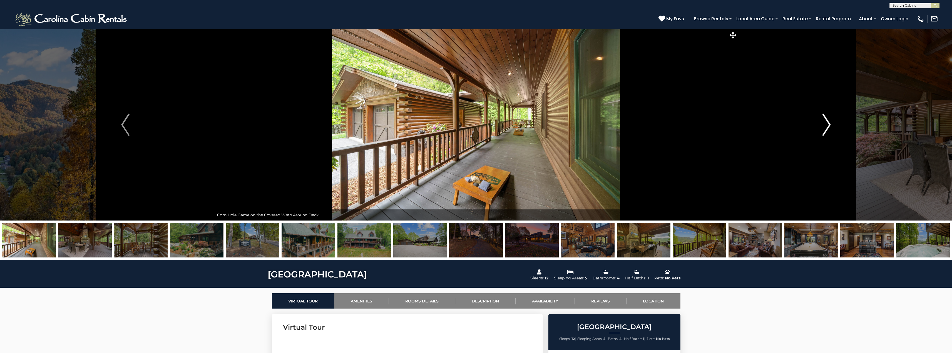
click at [828, 124] on img "Next" at bounding box center [826, 125] width 8 height 22
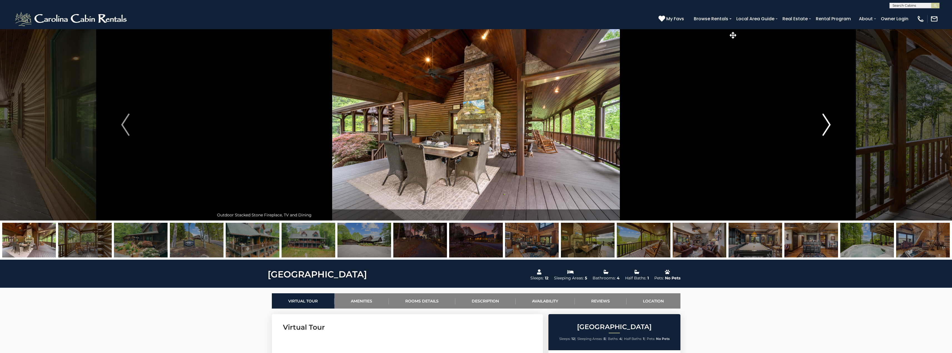
click at [828, 124] on img "Next" at bounding box center [826, 125] width 8 height 22
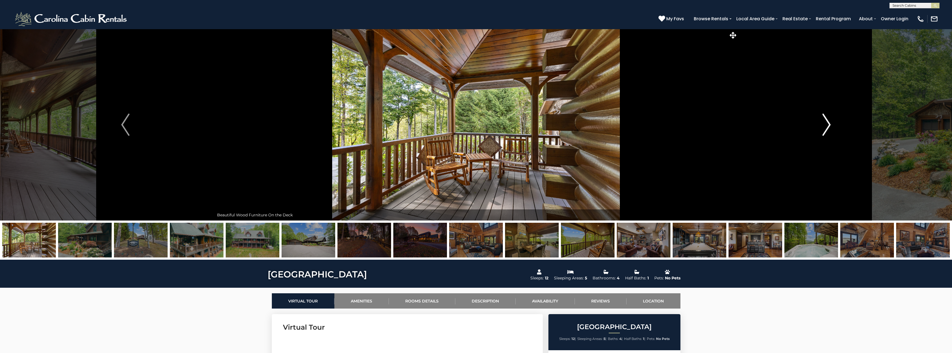
click at [828, 124] on img "Next" at bounding box center [826, 125] width 8 height 22
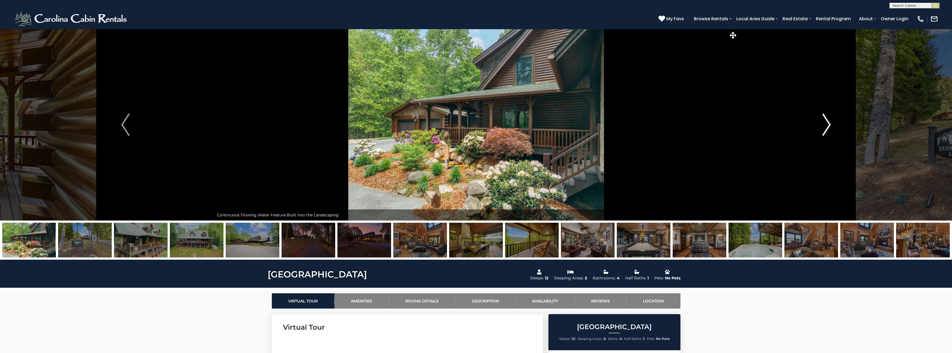
click at [827, 125] on img "Next" at bounding box center [826, 125] width 8 height 22
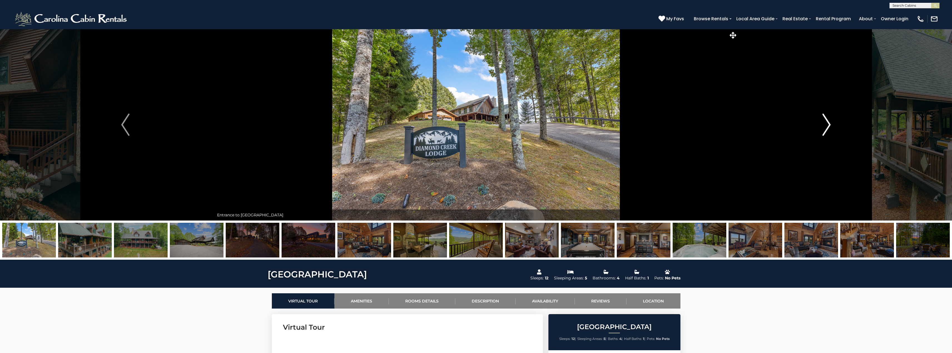
click at [824, 122] on img "Next" at bounding box center [826, 125] width 8 height 22
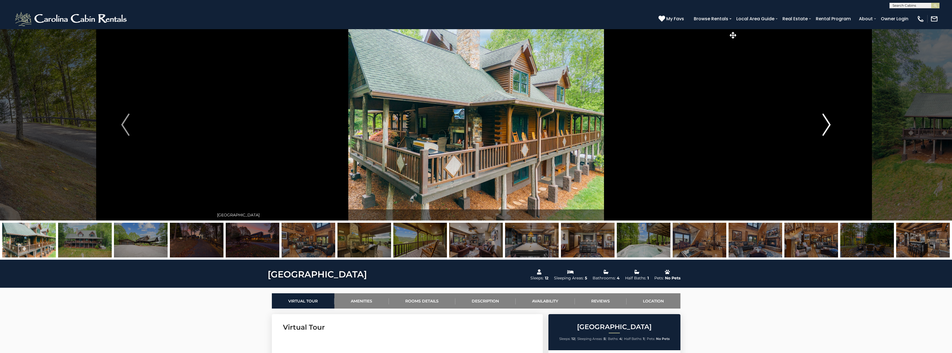
click at [829, 128] on img "Next" at bounding box center [826, 125] width 8 height 22
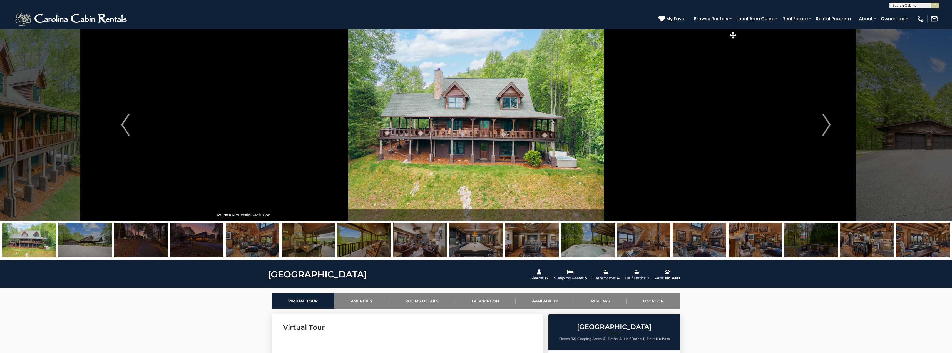
scroll to position [1235, 0]
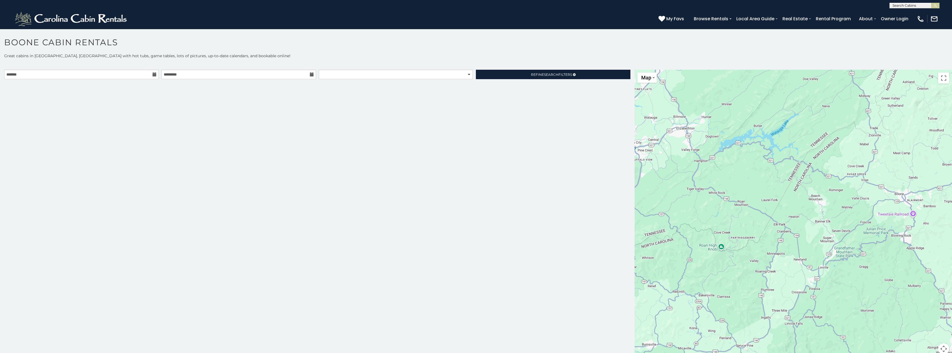
scroll to position [3, 0]
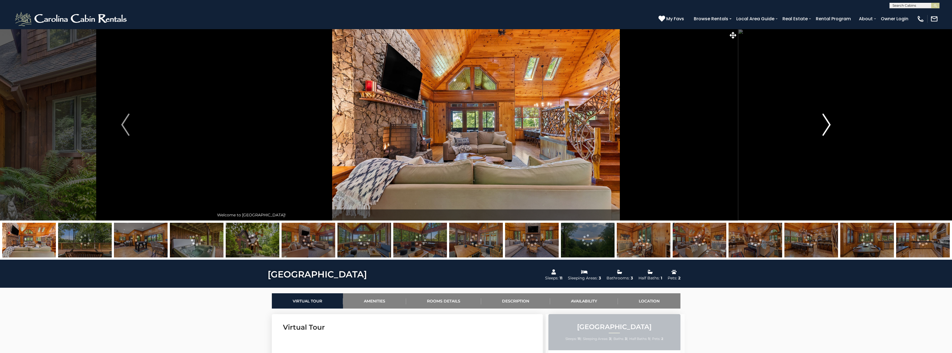
drag, startPoint x: 826, startPoint y: 127, endPoint x: 824, endPoint y: 124, distance: 3.4
click at [826, 127] on img "Next" at bounding box center [826, 125] width 8 height 22
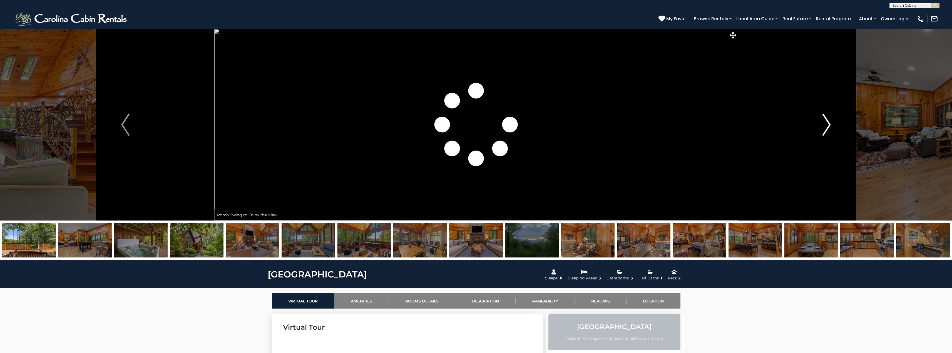
click at [824, 126] on img "Next" at bounding box center [826, 125] width 8 height 22
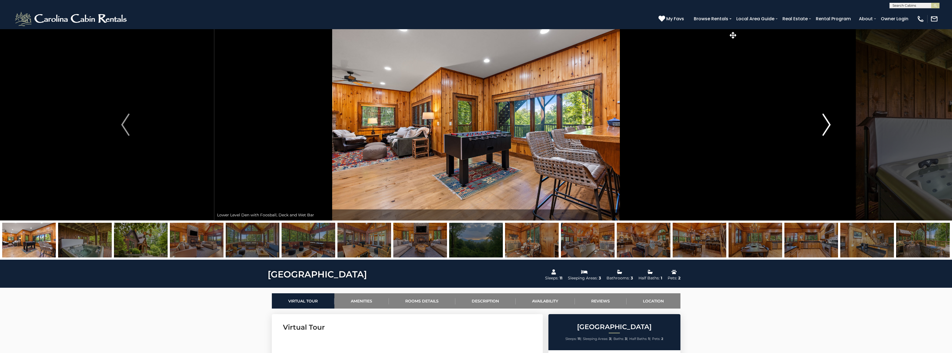
click at [824, 122] on img "Next" at bounding box center [826, 125] width 8 height 22
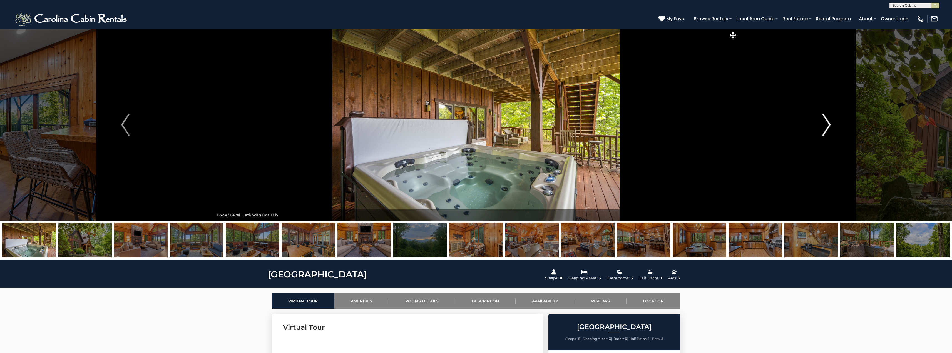
click at [824, 120] on img "Next" at bounding box center [826, 125] width 8 height 22
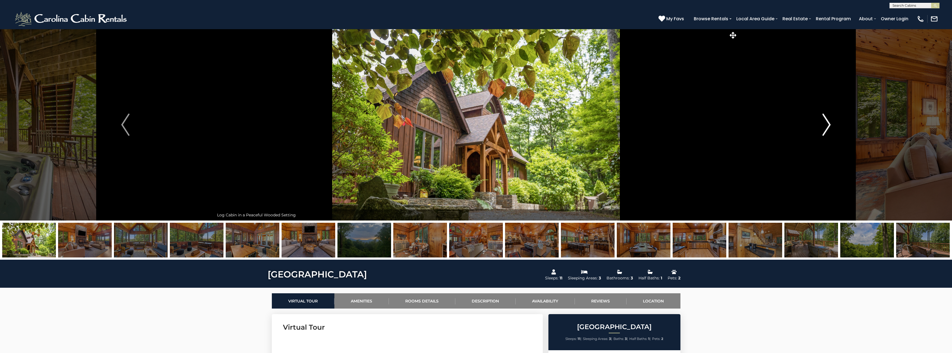
click at [824, 120] on img "Next" at bounding box center [826, 125] width 8 height 22
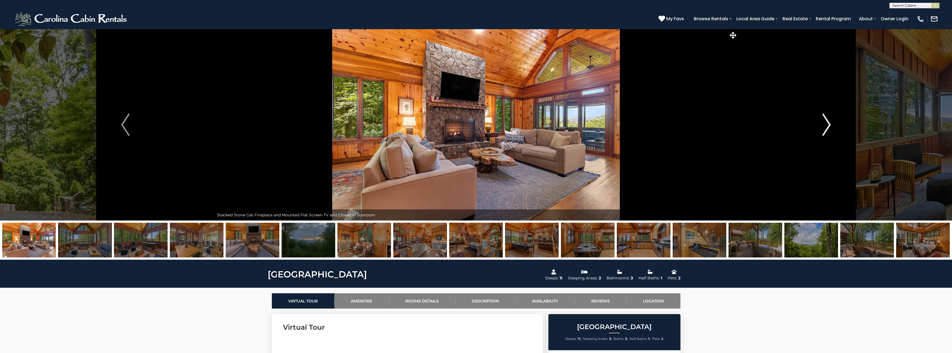
click at [824, 120] on img "Next" at bounding box center [826, 125] width 8 height 22
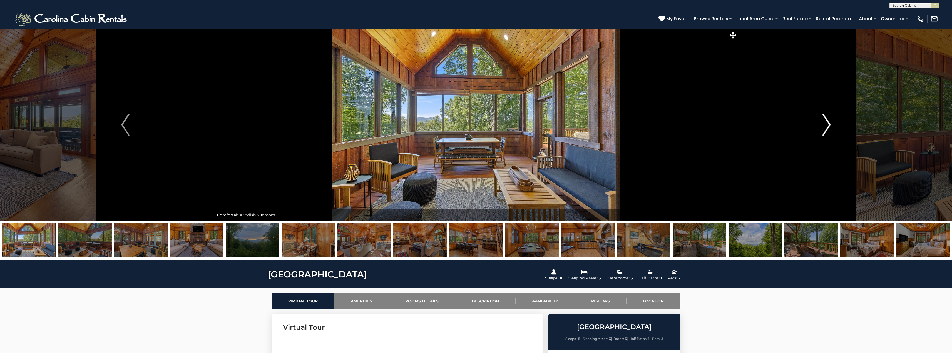
click at [824, 120] on img "Next" at bounding box center [826, 125] width 8 height 22
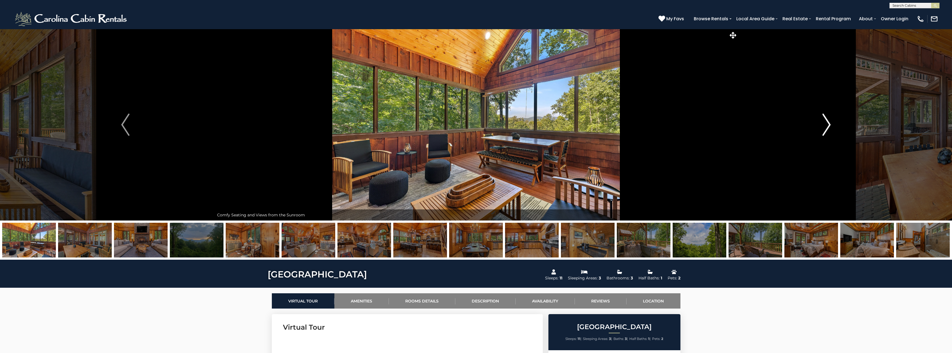
click at [824, 120] on img "Next" at bounding box center [826, 125] width 8 height 22
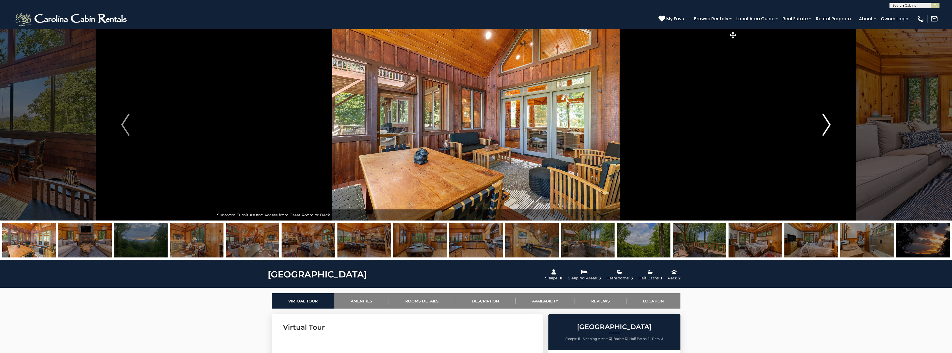
click at [824, 121] on img "Next" at bounding box center [826, 125] width 8 height 22
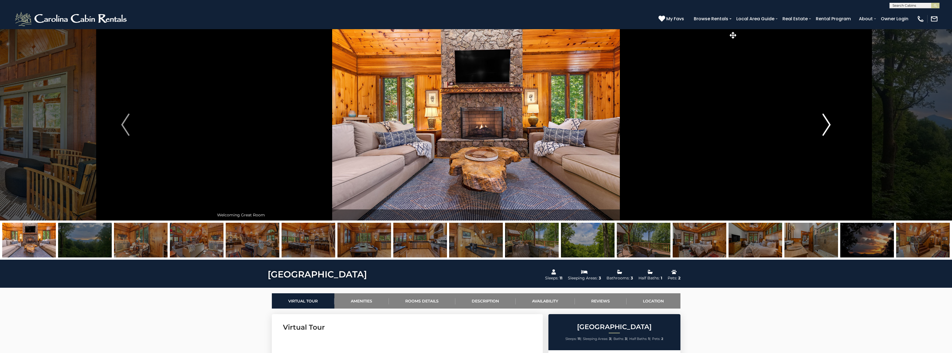
click at [824, 121] on img "Next" at bounding box center [826, 125] width 8 height 22
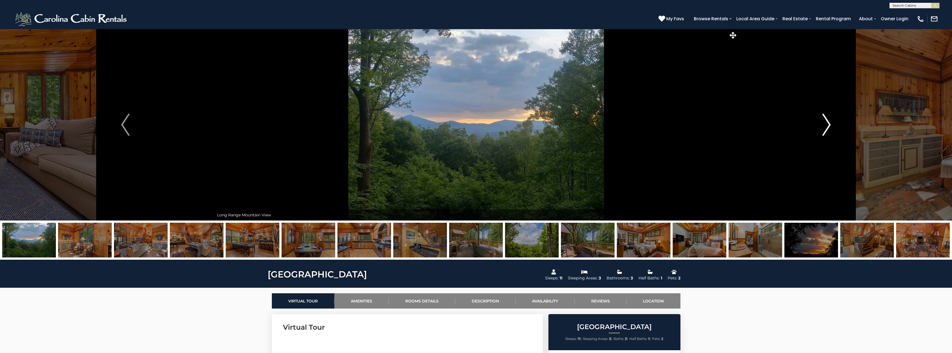
click at [824, 121] on img "Next" at bounding box center [826, 125] width 8 height 22
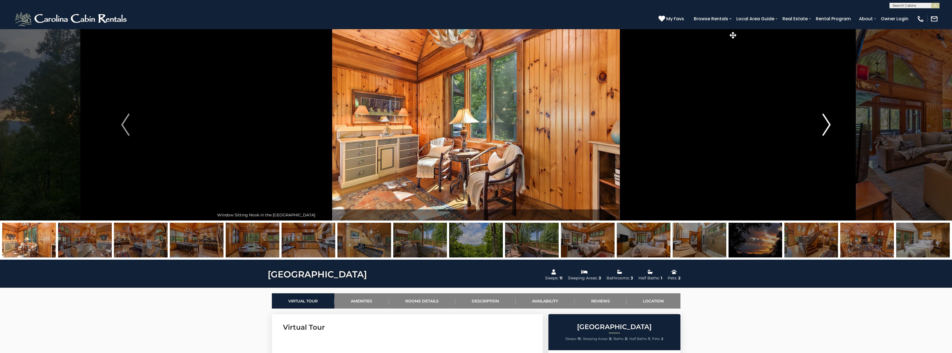
click at [824, 121] on img "Next" at bounding box center [826, 125] width 8 height 22
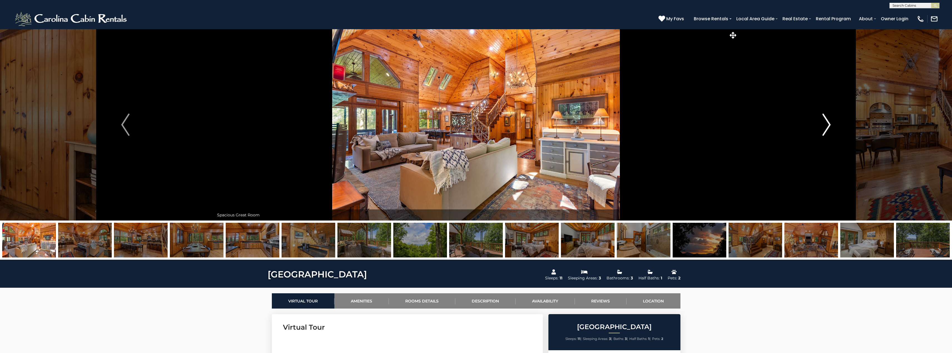
click at [824, 121] on img "Next" at bounding box center [826, 125] width 8 height 22
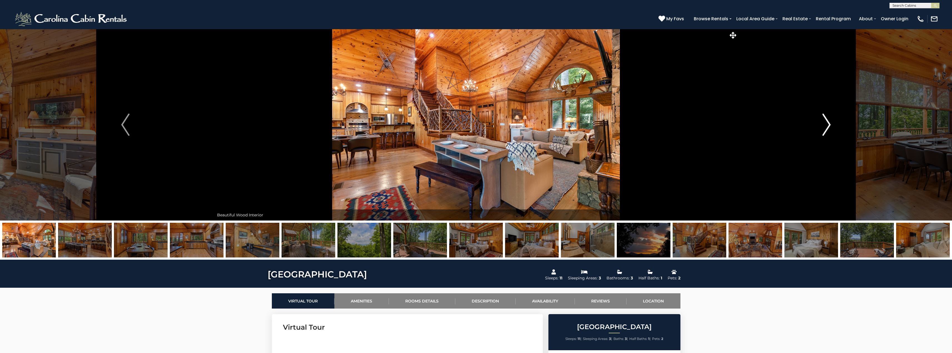
click at [824, 121] on img "Next" at bounding box center [826, 125] width 8 height 22
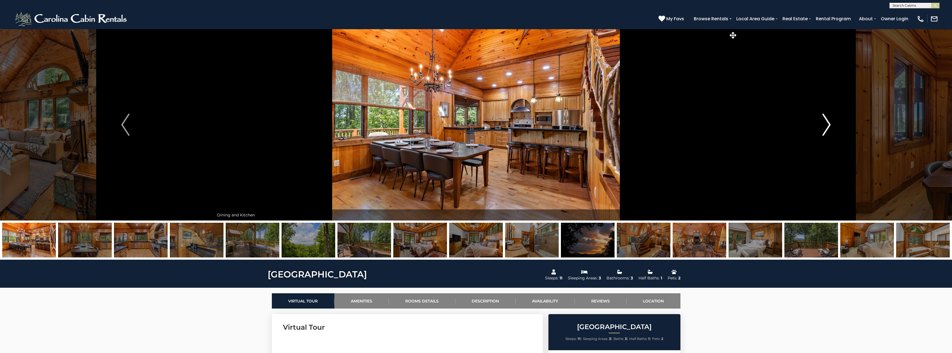
click at [824, 121] on img "Next" at bounding box center [826, 125] width 8 height 22
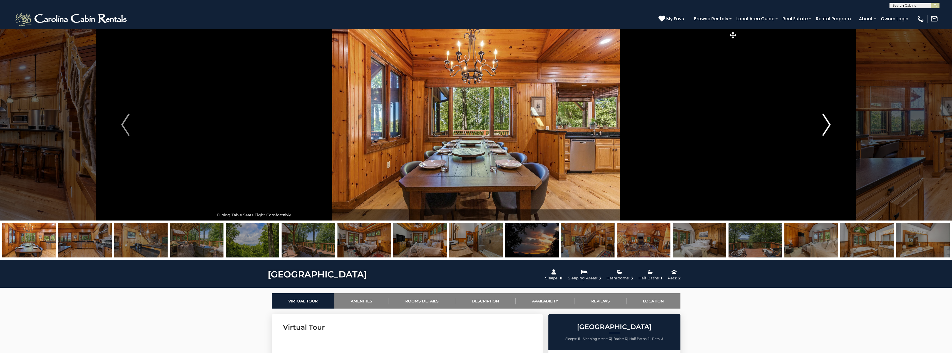
click at [824, 121] on img "Next" at bounding box center [826, 125] width 8 height 22
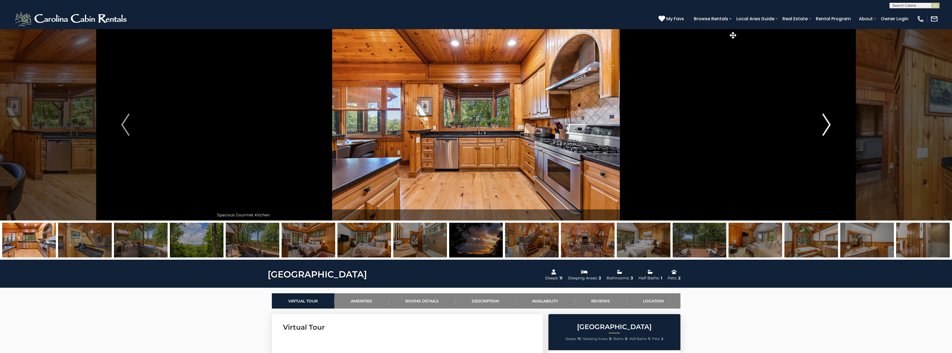
click at [824, 121] on img "Next" at bounding box center [826, 125] width 8 height 22
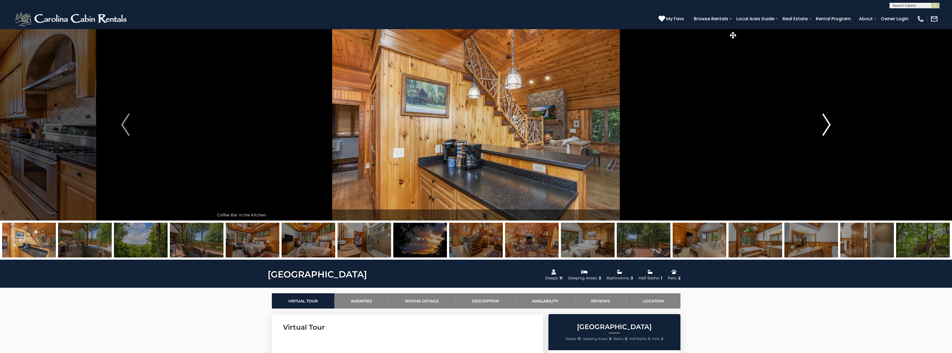
click at [824, 121] on img "Next" at bounding box center [826, 125] width 8 height 22
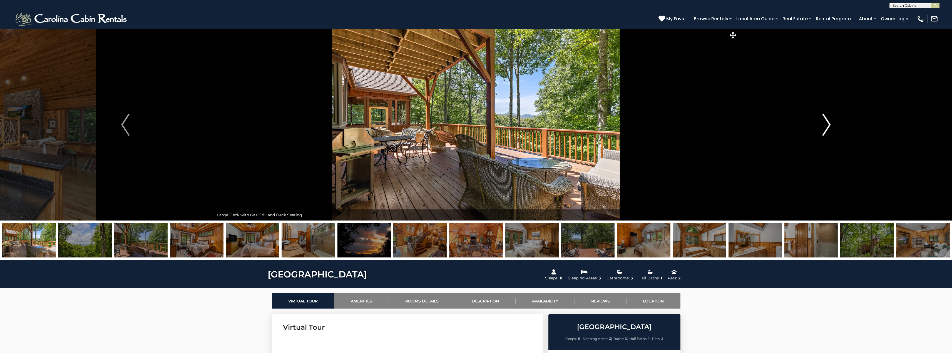
click at [824, 121] on img "Next" at bounding box center [826, 125] width 8 height 22
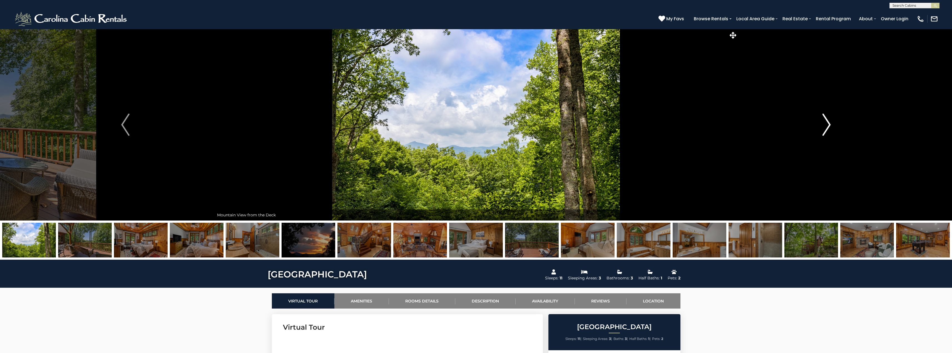
click at [824, 121] on img "Next" at bounding box center [826, 125] width 8 height 22
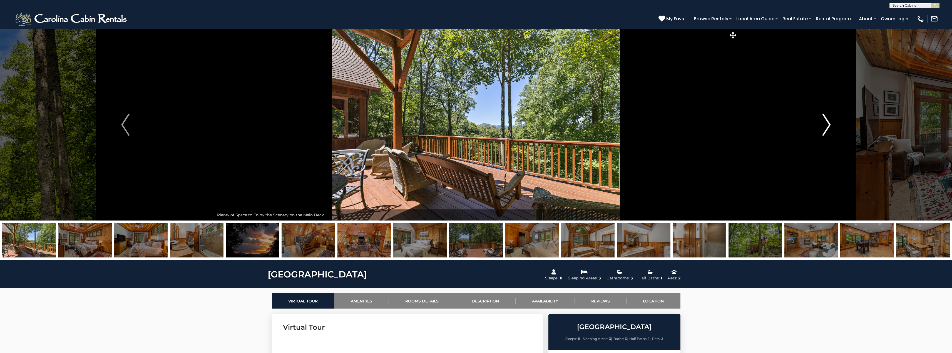
click at [824, 121] on img "Next" at bounding box center [826, 125] width 8 height 22
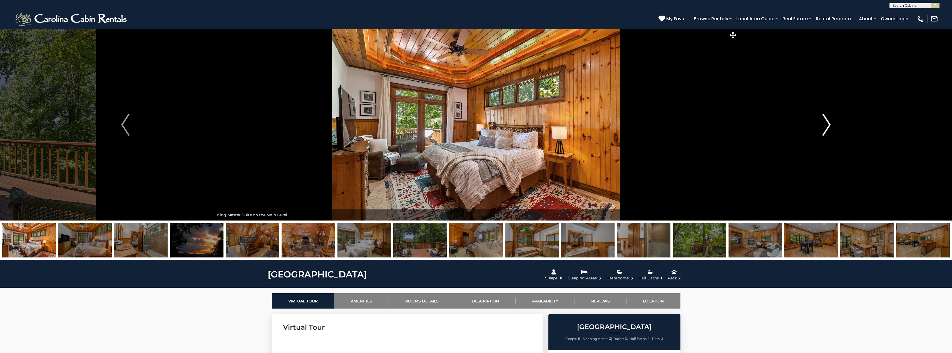
click at [824, 121] on img "Next" at bounding box center [826, 125] width 8 height 22
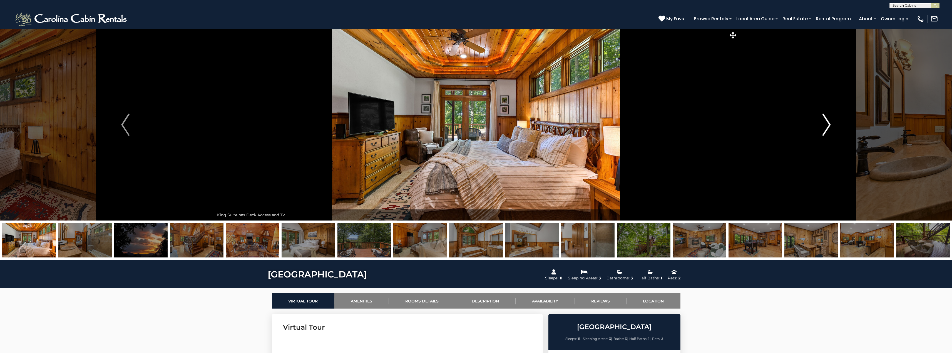
click at [824, 121] on img "Next" at bounding box center [826, 125] width 8 height 22
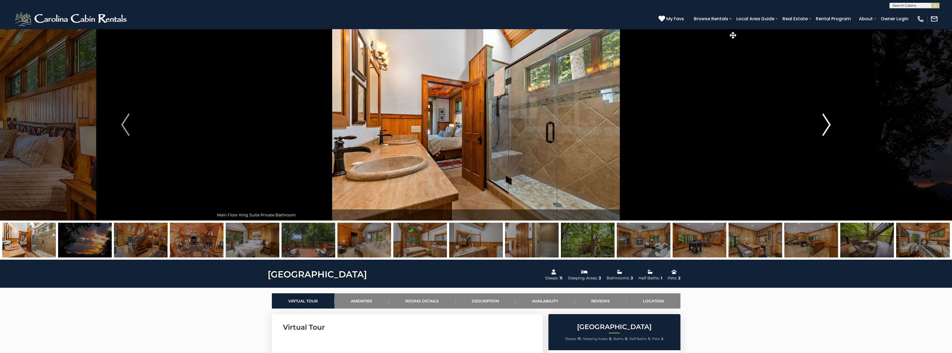
click at [824, 121] on img "Next" at bounding box center [826, 125] width 8 height 22
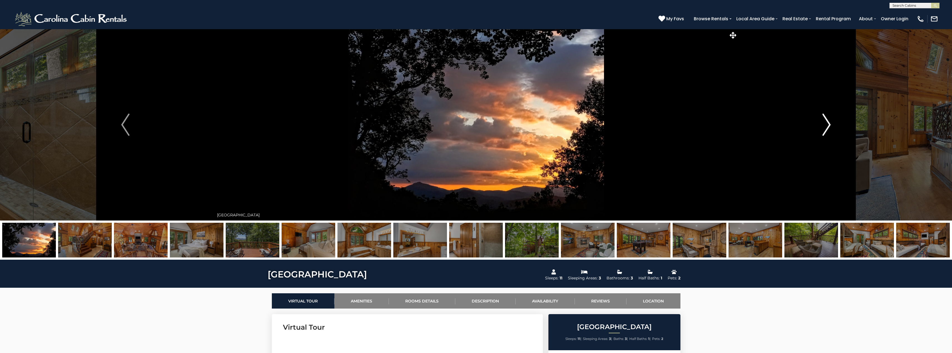
click at [824, 121] on img "Next" at bounding box center [826, 125] width 8 height 22
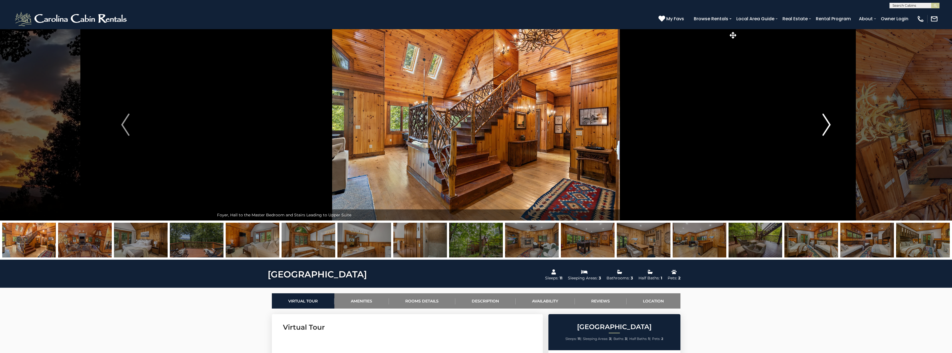
click at [829, 123] on img "Next" at bounding box center [826, 125] width 8 height 22
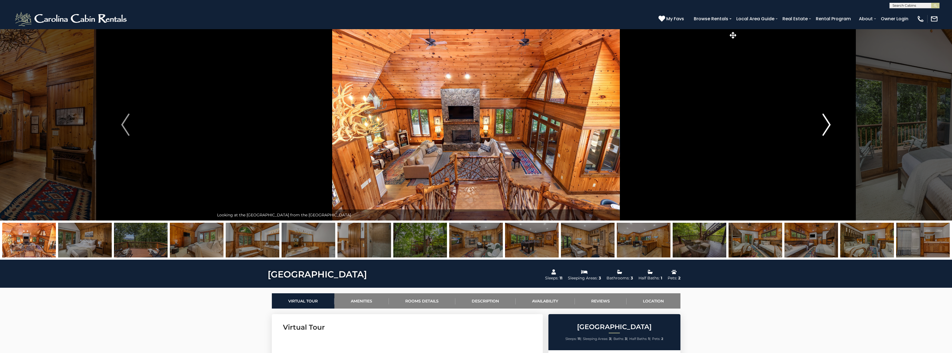
click at [829, 123] on img "Next" at bounding box center [826, 125] width 8 height 22
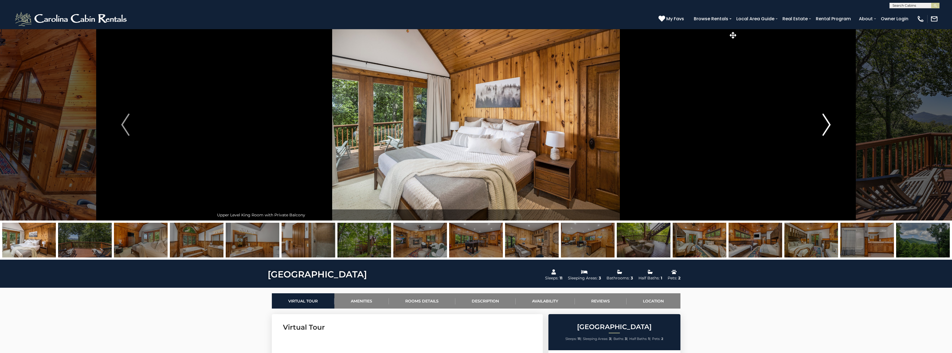
click at [829, 123] on img "Next" at bounding box center [826, 125] width 8 height 22
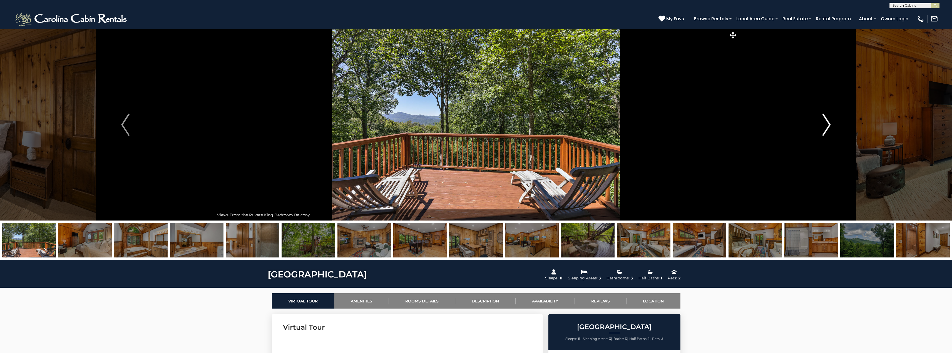
click at [829, 123] on img "Next" at bounding box center [826, 125] width 8 height 22
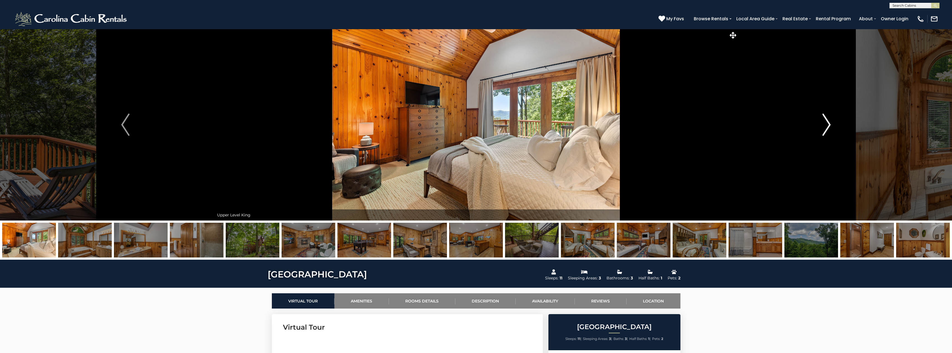
click at [829, 123] on img "Next" at bounding box center [826, 125] width 8 height 22
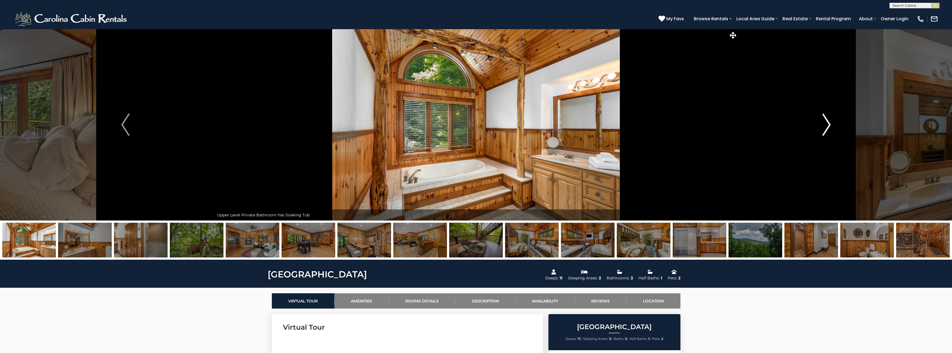
click at [829, 123] on img "Next" at bounding box center [826, 125] width 8 height 22
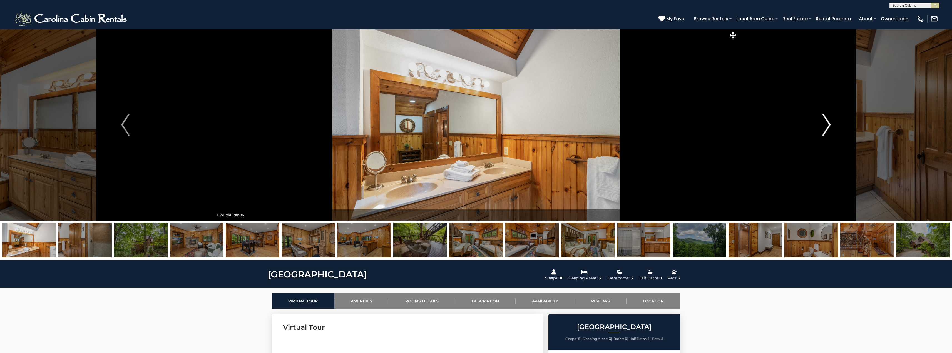
click at [829, 123] on img "Next" at bounding box center [826, 125] width 8 height 22
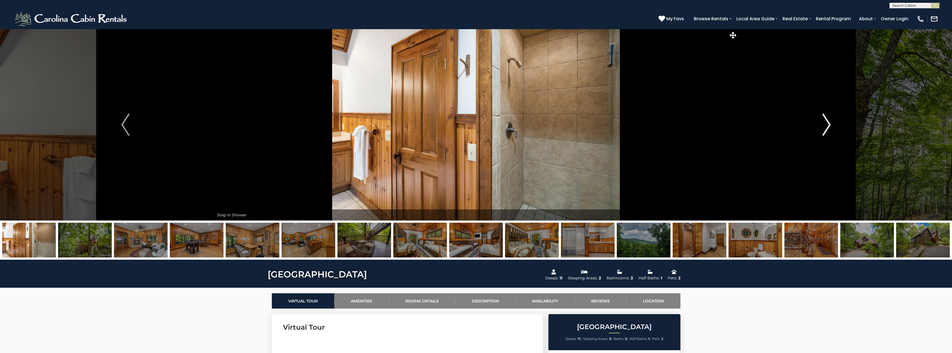
click at [829, 123] on img "Next" at bounding box center [826, 125] width 8 height 22
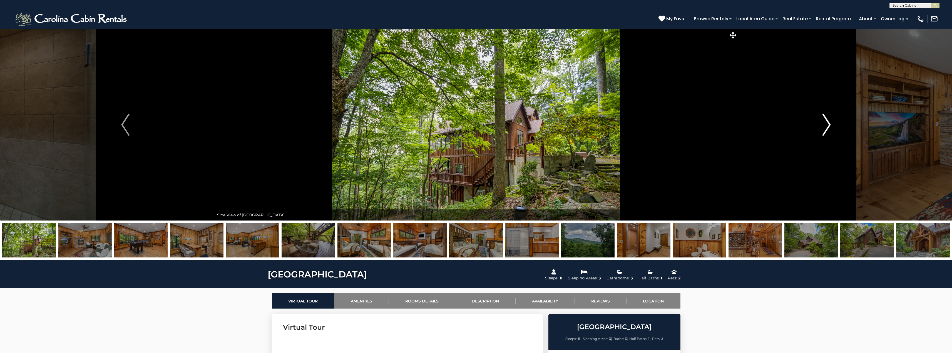
click at [829, 123] on img "Next" at bounding box center [826, 125] width 8 height 22
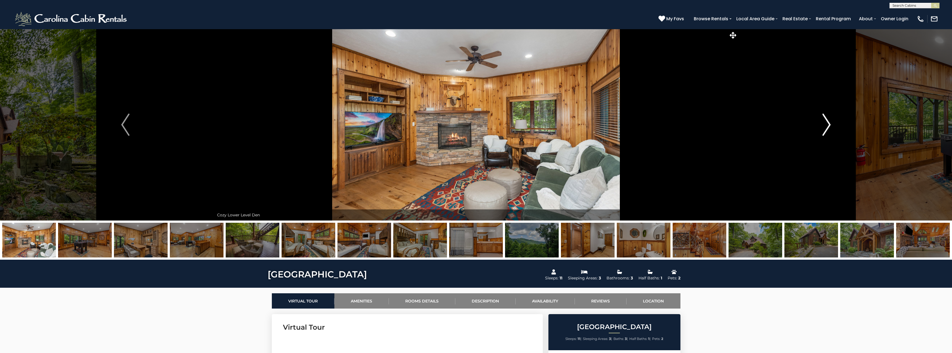
click at [829, 123] on img "Next" at bounding box center [826, 125] width 8 height 22
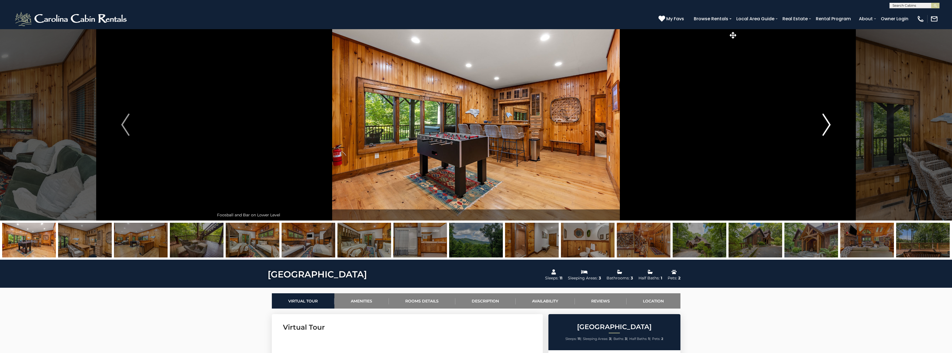
click at [829, 123] on img "Next" at bounding box center [826, 125] width 8 height 22
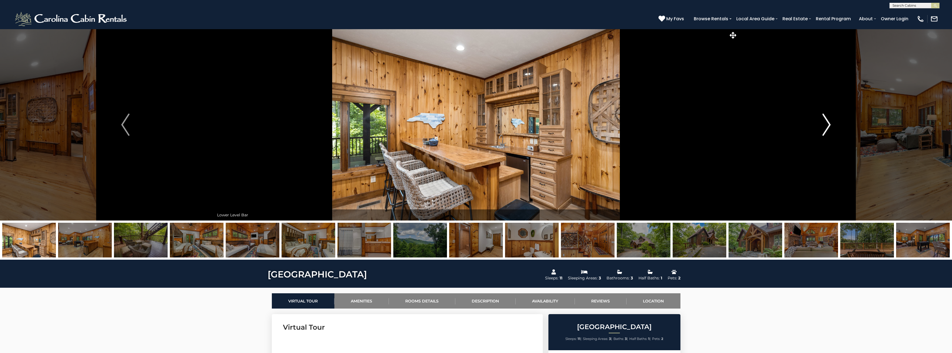
click at [829, 123] on img "Next" at bounding box center [826, 125] width 8 height 22
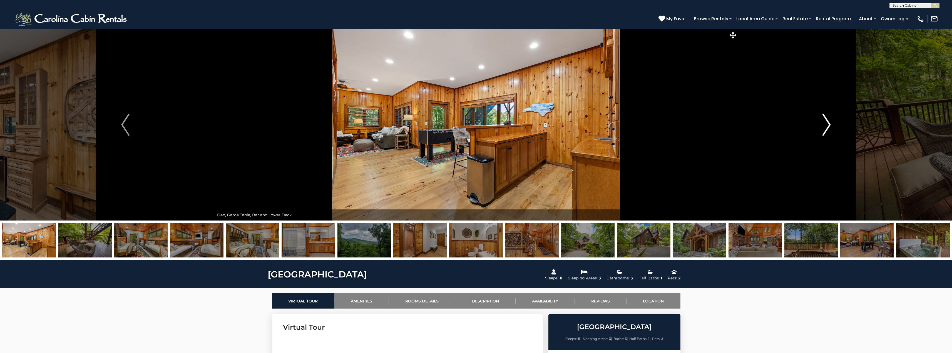
click at [829, 123] on img "Next" at bounding box center [826, 125] width 8 height 22
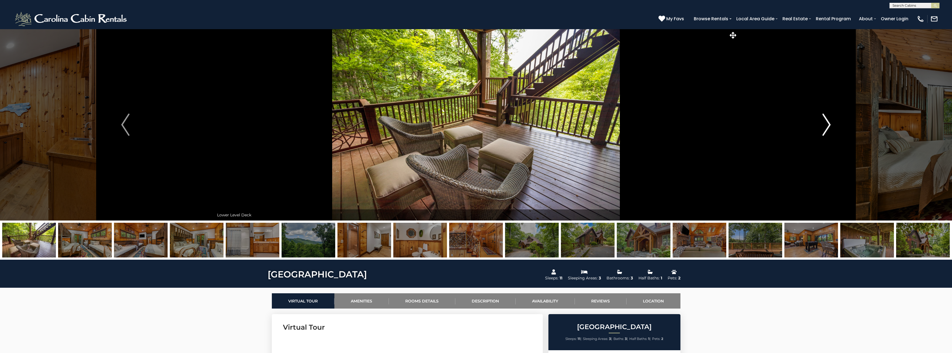
click at [829, 123] on img "Next" at bounding box center [826, 125] width 8 height 22
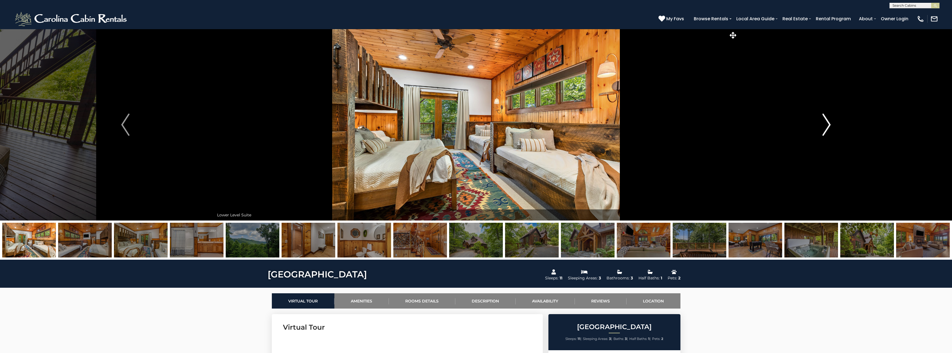
click at [829, 124] on img "Next" at bounding box center [826, 125] width 8 height 22
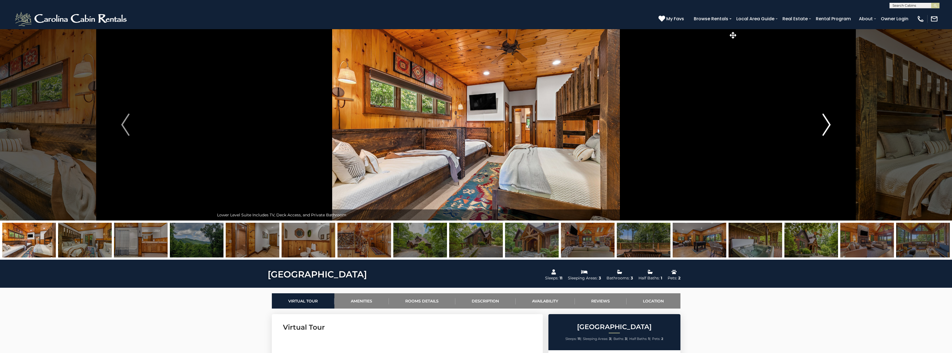
click at [829, 124] on img "Next" at bounding box center [826, 125] width 8 height 22
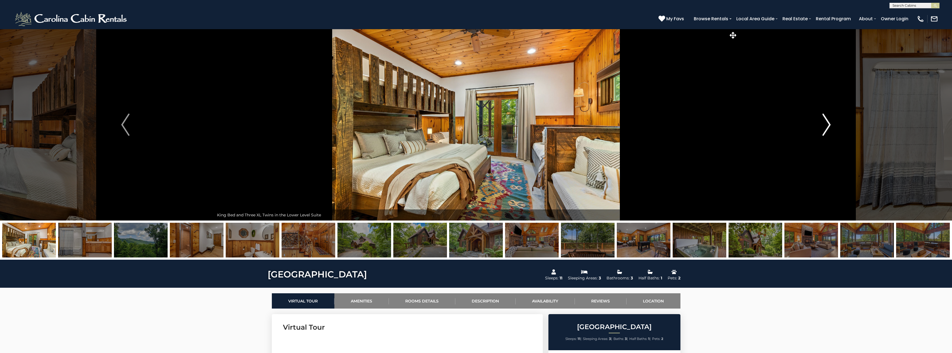
click at [829, 124] on img "Next" at bounding box center [826, 125] width 8 height 22
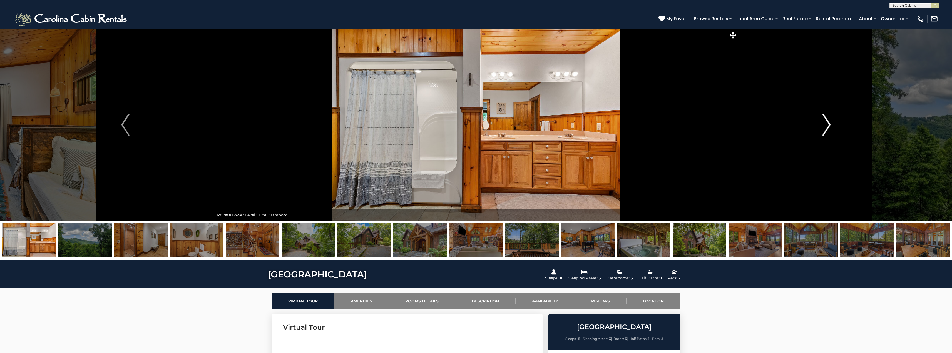
click at [829, 124] on img "Next" at bounding box center [826, 125] width 8 height 22
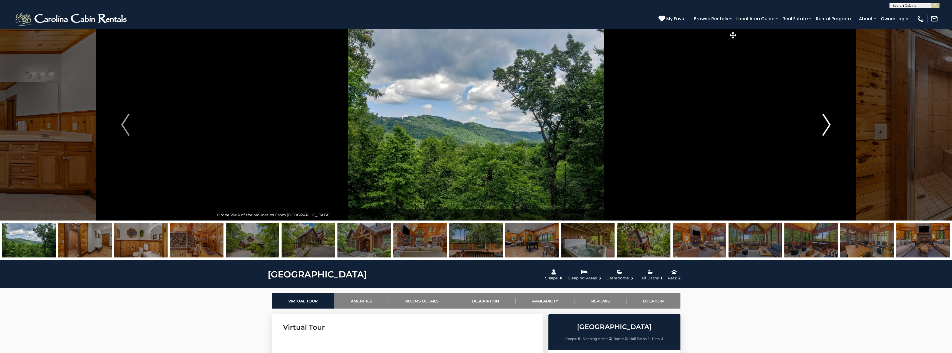
click at [829, 124] on img "Next" at bounding box center [826, 125] width 8 height 22
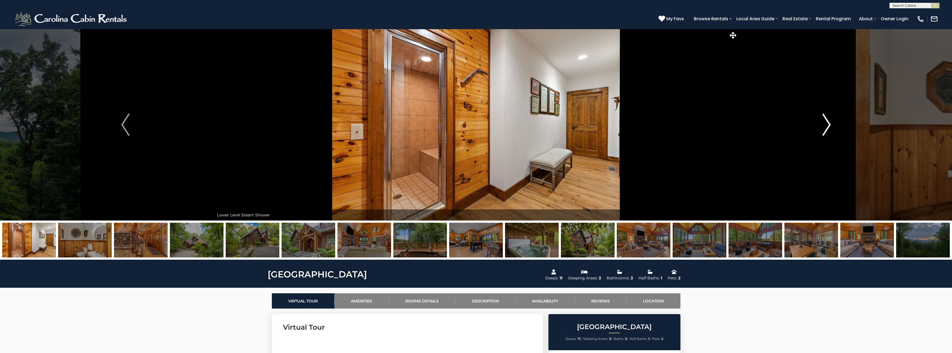
click at [829, 124] on img "Next" at bounding box center [826, 125] width 8 height 22
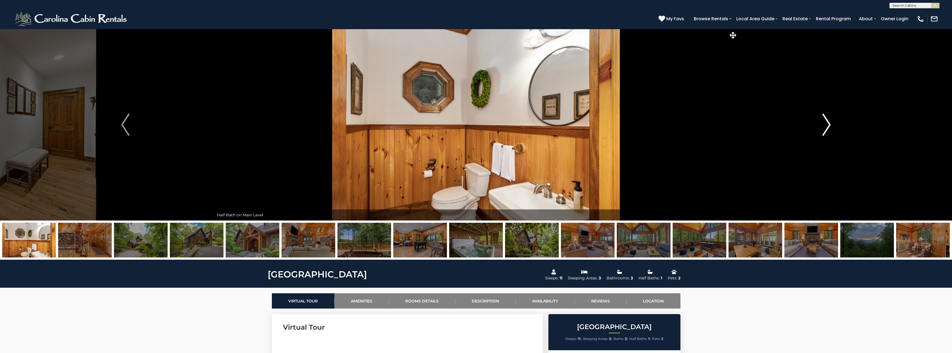
click at [829, 124] on img "Next" at bounding box center [826, 125] width 8 height 22
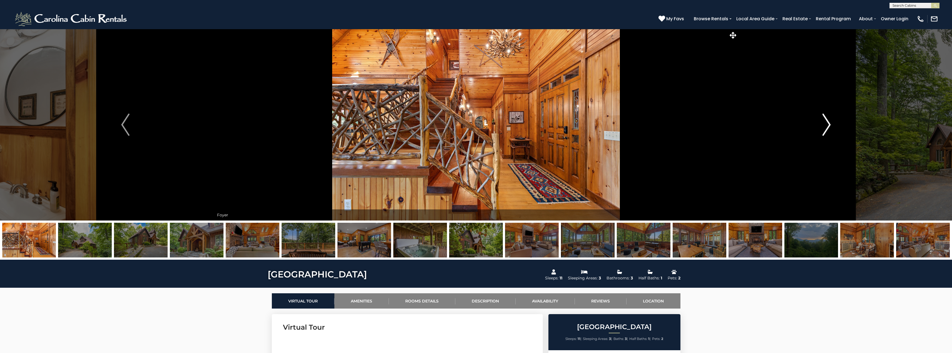
click at [829, 124] on img "Next" at bounding box center [826, 125] width 8 height 22
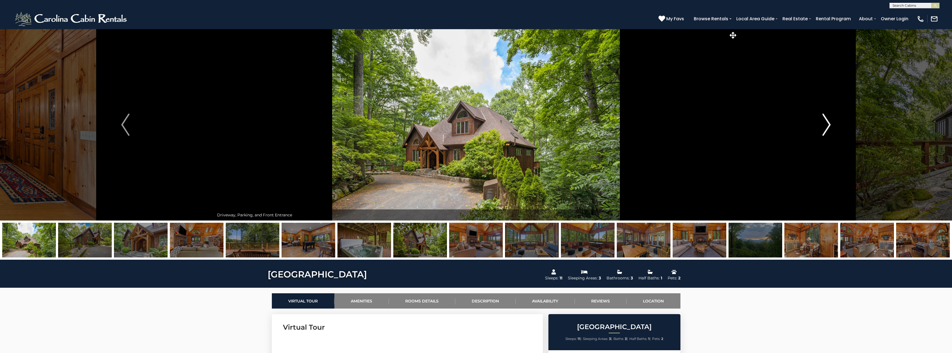
click at [829, 124] on img "Next" at bounding box center [826, 125] width 8 height 22
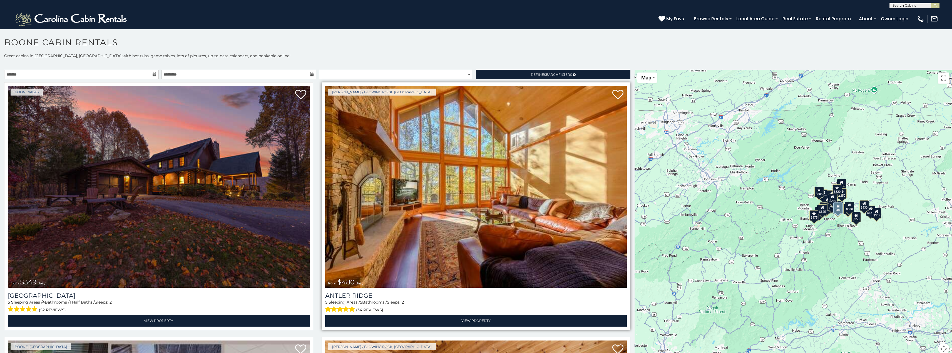
scroll to position [3, 0]
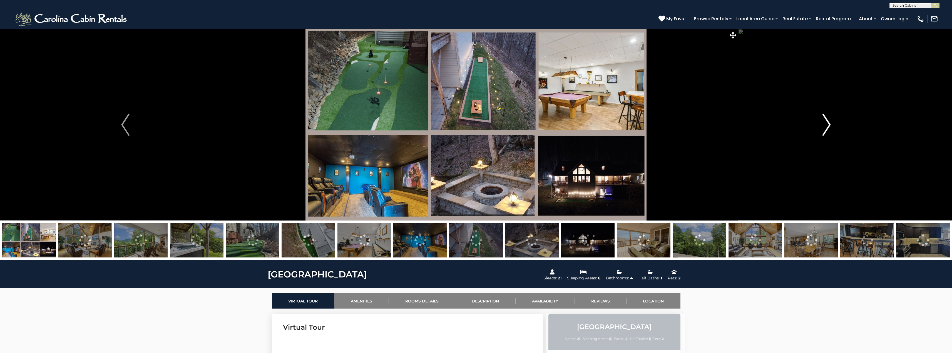
click at [825, 119] on img "Next" at bounding box center [826, 125] width 8 height 22
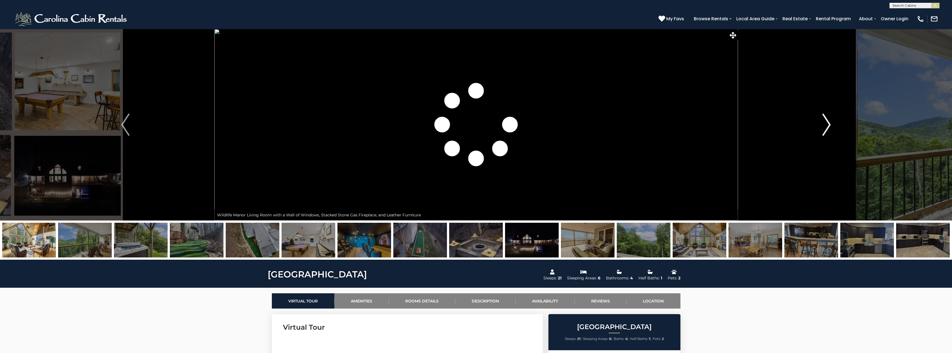
click at [826, 121] on img "Next" at bounding box center [826, 125] width 8 height 22
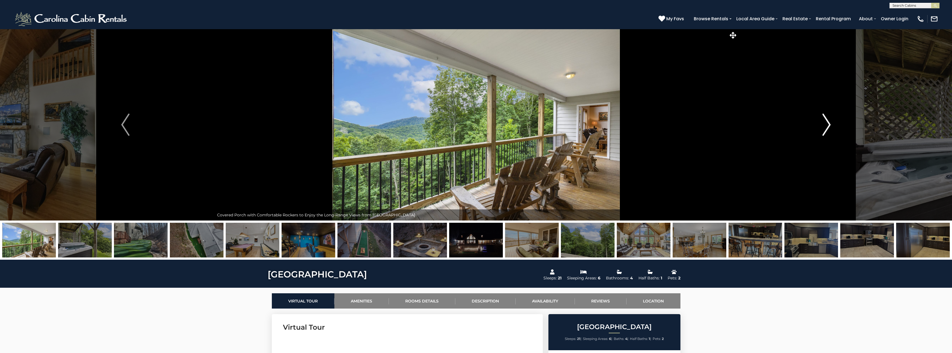
click at [826, 121] on img "Next" at bounding box center [826, 125] width 8 height 22
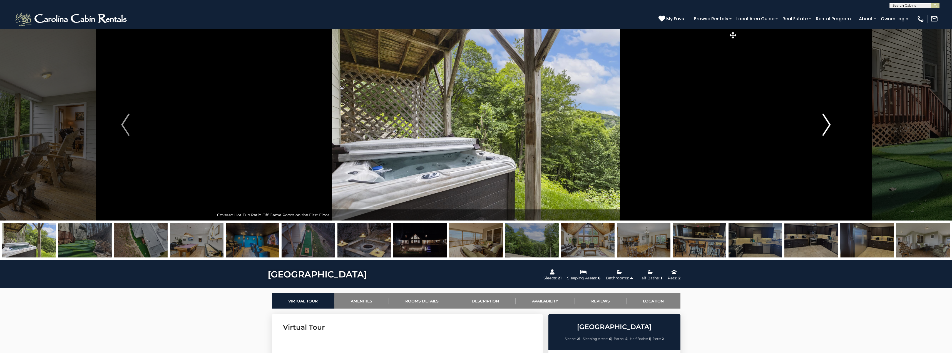
click at [826, 121] on img "Next" at bounding box center [826, 125] width 8 height 22
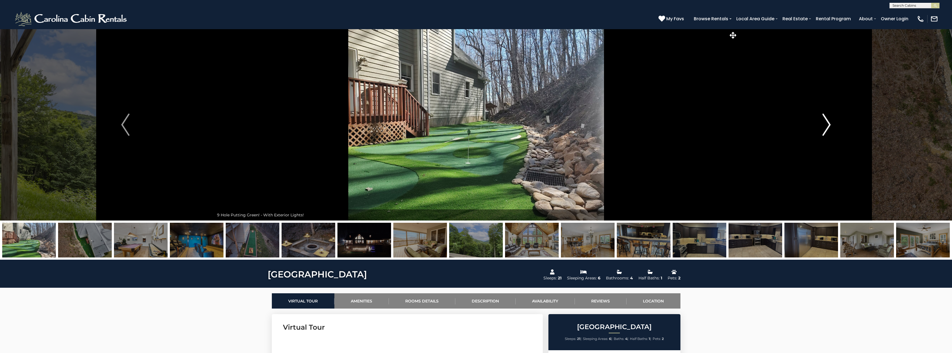
click at [826, 121] on img "Next" at bounding box center [826, 125] width 8 height 22
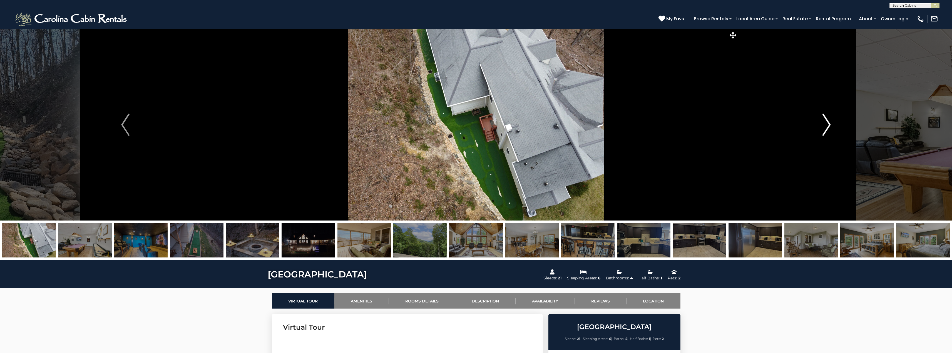
click at [825, 122] on img "Next" at bounding box center [826, 125] width 8 height 22
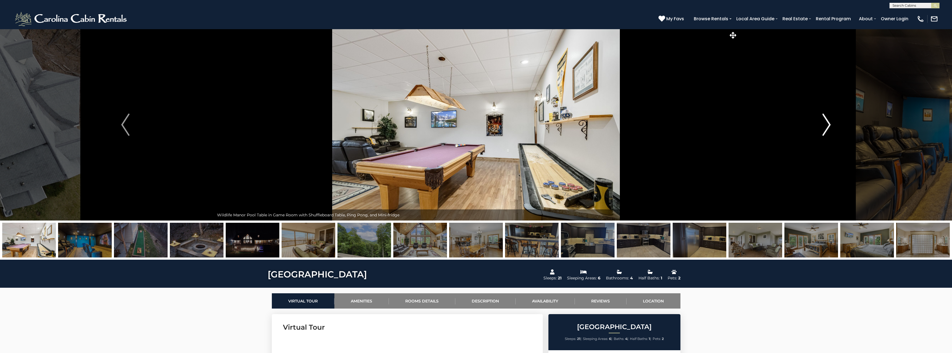
click at [824, 123] on img "Next" at bounding box center [826, 125] width 8 height 22
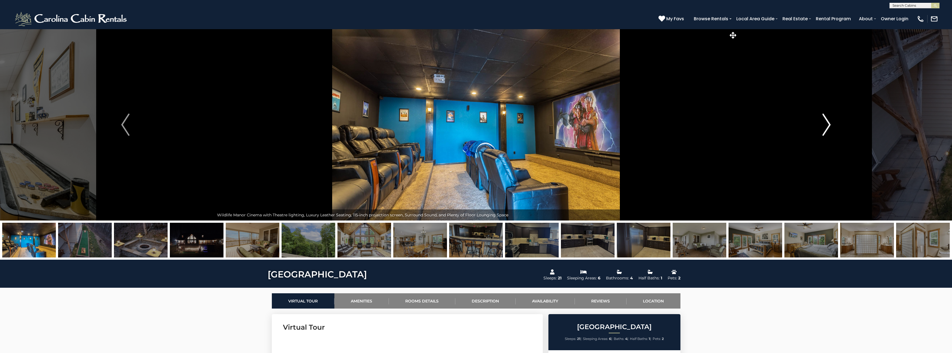
click at [824, 123] on img "Next" at bounding box center [826, 125] width 8 height 22
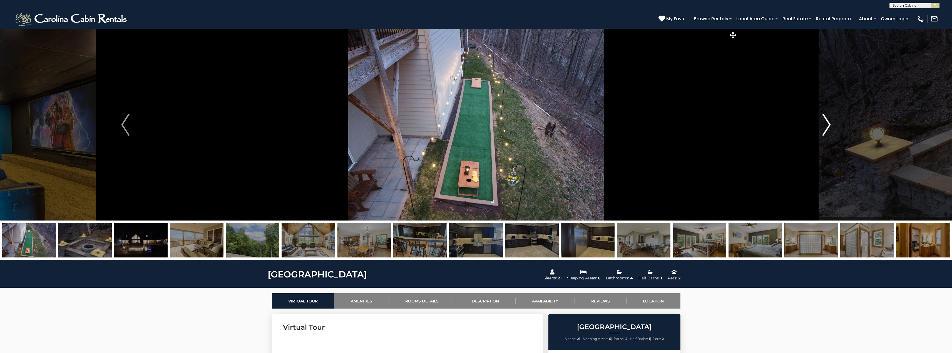
click at [824, 123] on img "Next" at bounding box center [826, 125] width 8 height 22
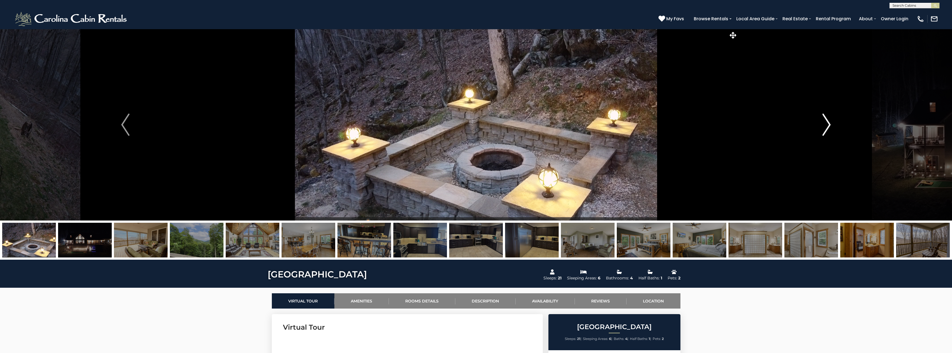
click at [824, 123] on img "Next" at bounding box center [826, 125] width 8 height 22
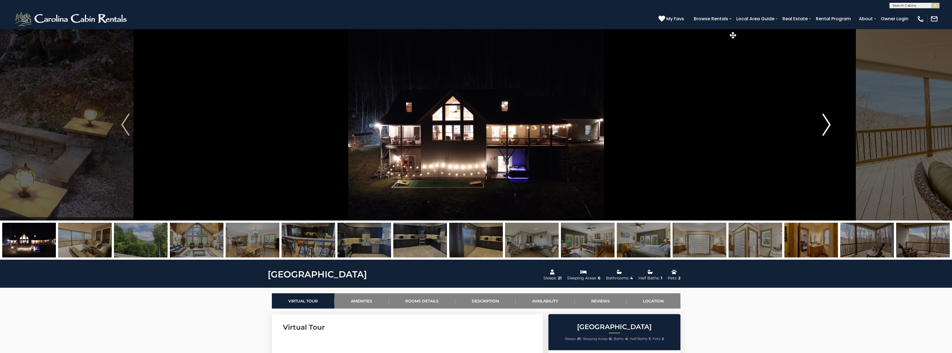
click at [824, 123] on img "Next" at bounding box center [826, 125] width 8 height 22
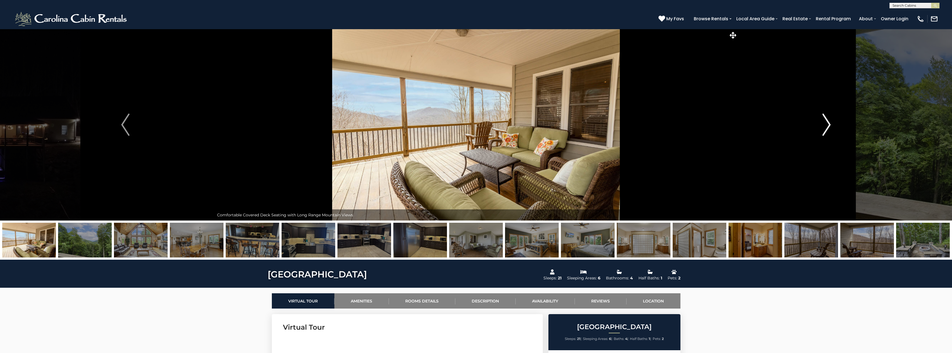
click at [824, 123] on img "Next" at bounding box center [826, 125] width 8 height 22
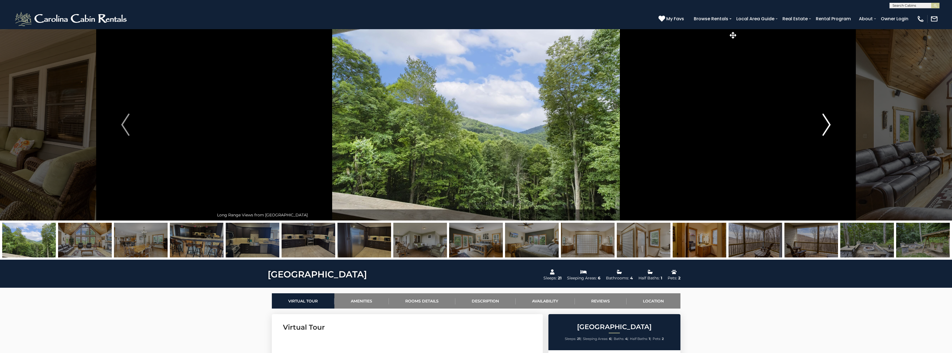
click at [824, 123] on img "Next" at bounding box center [826, 125] width 8 height 22
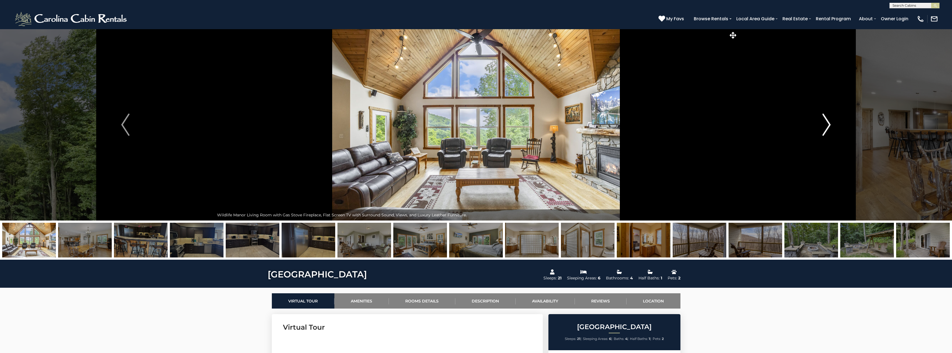
click at [824, 123] on img "Next" at bounding box center [826, 125] width 8 height 22
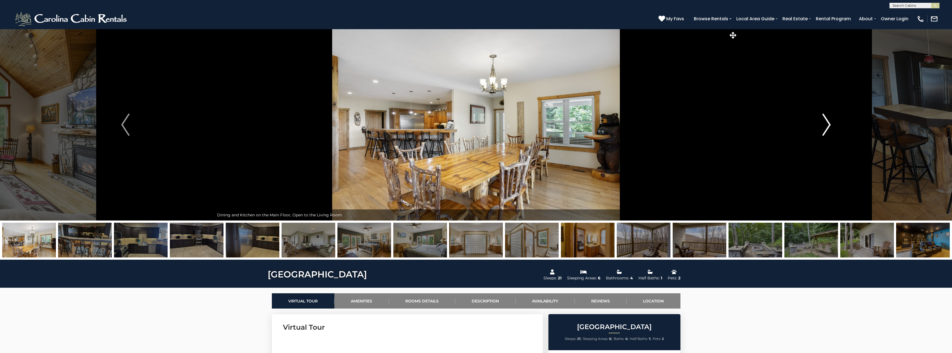
click at [824, 123] on img "Next" at bounding box center [826, 125] width 8 height 22
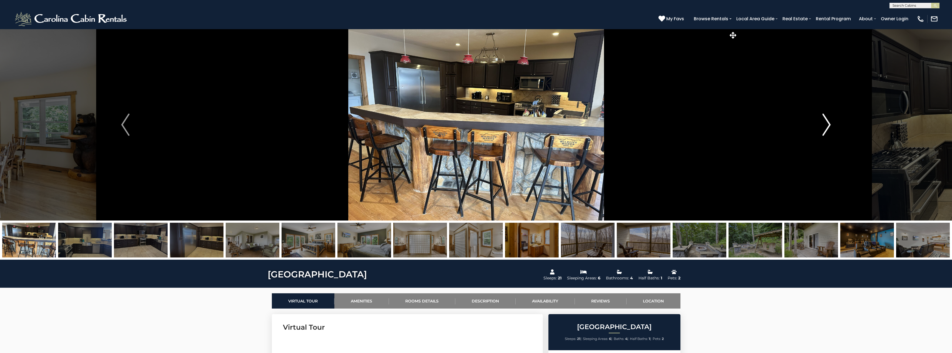
click at [824, 123] on img "Next" at bounding box center [826, 125] width 8 height 22
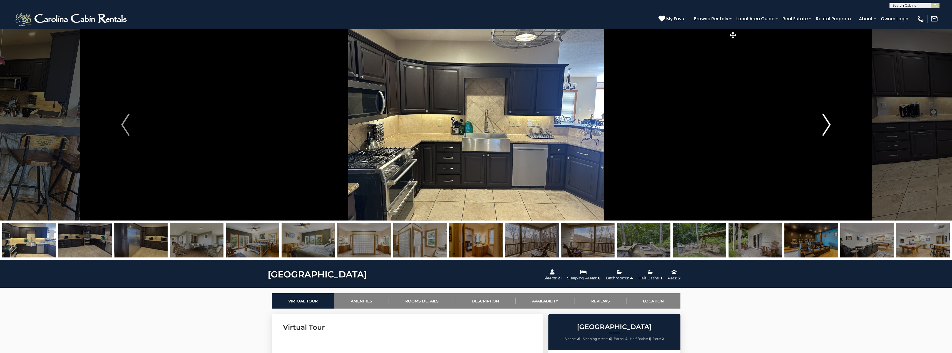
click at [824, 123] on img "Next" at bounding box center [826, 125] width 8 height 22
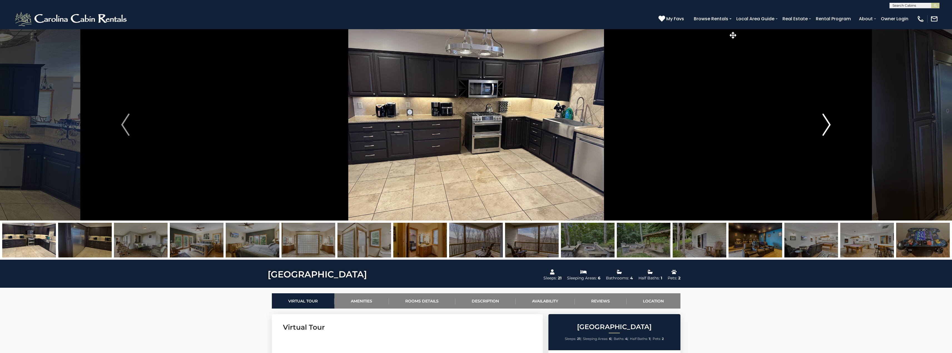
click at [824, 123] on img "Next" at bounding box center [826, 125] width 8 height 22
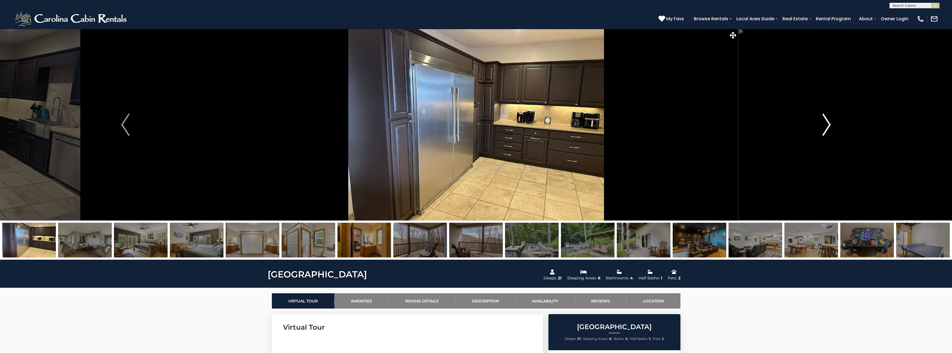
click at [824, 123] on img "Next" at bounding box center [826, 125] width 8 height 22
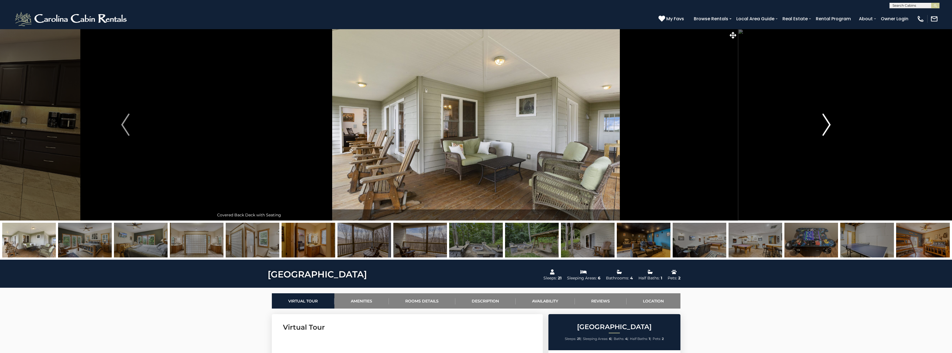
click at [824, 123] on img "Next" at bounding box center [826, 125] width 8 height 22
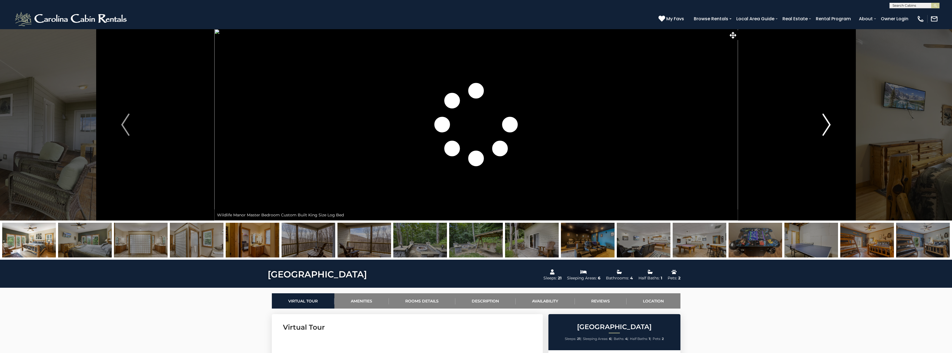
click at [824, 123] on img "Next" at bounding box center [826, 125] width 8 height 22
